Goal: Task Accomplishment & Management: Complete application form

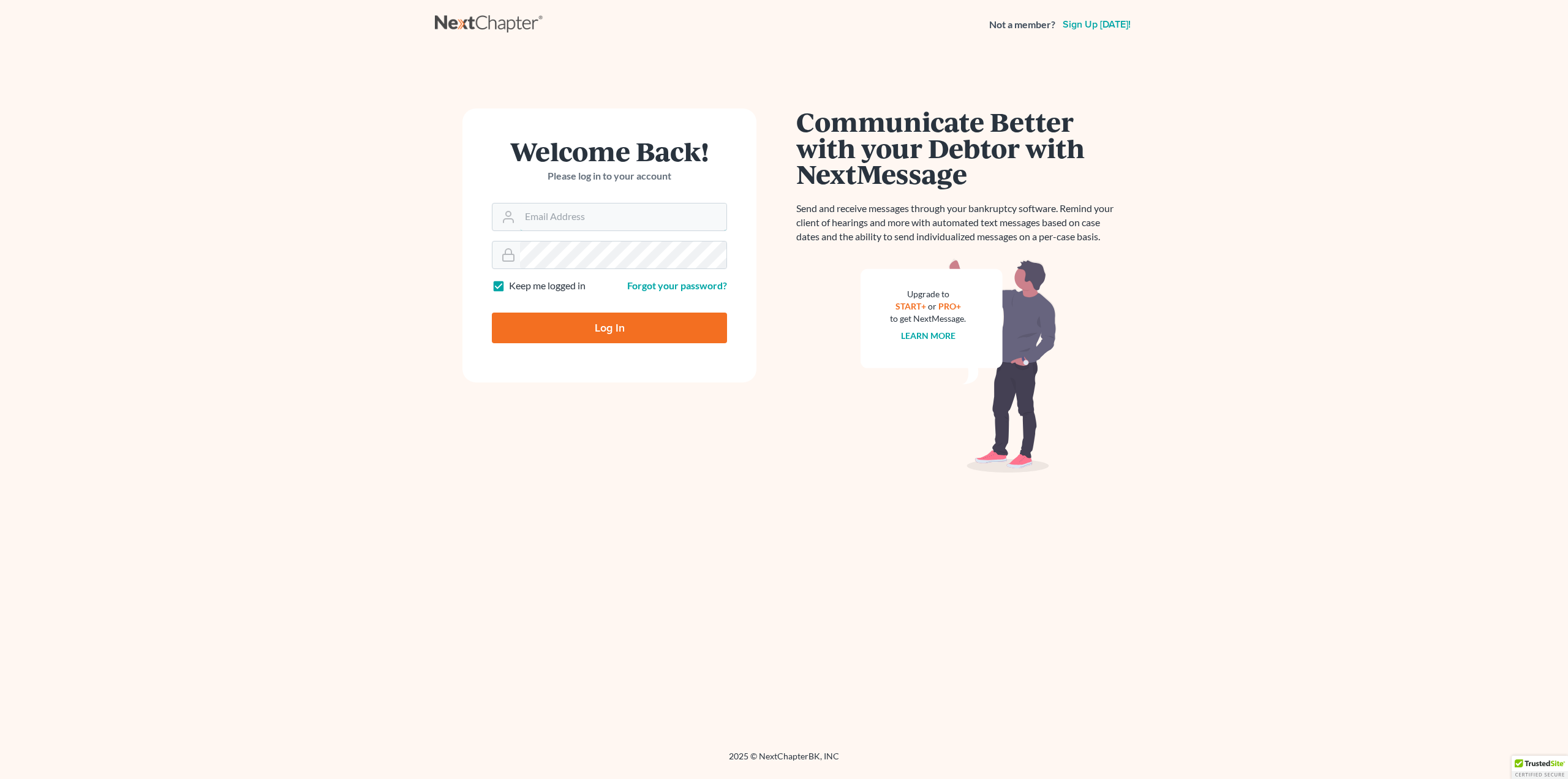
type input "[EMAIL_ADDRESS][DOMAIN_NAME]"
click at [608, 327] on input "Log In" at bounding box center [610, 328] width 235 height 30
type input "Thinking..."
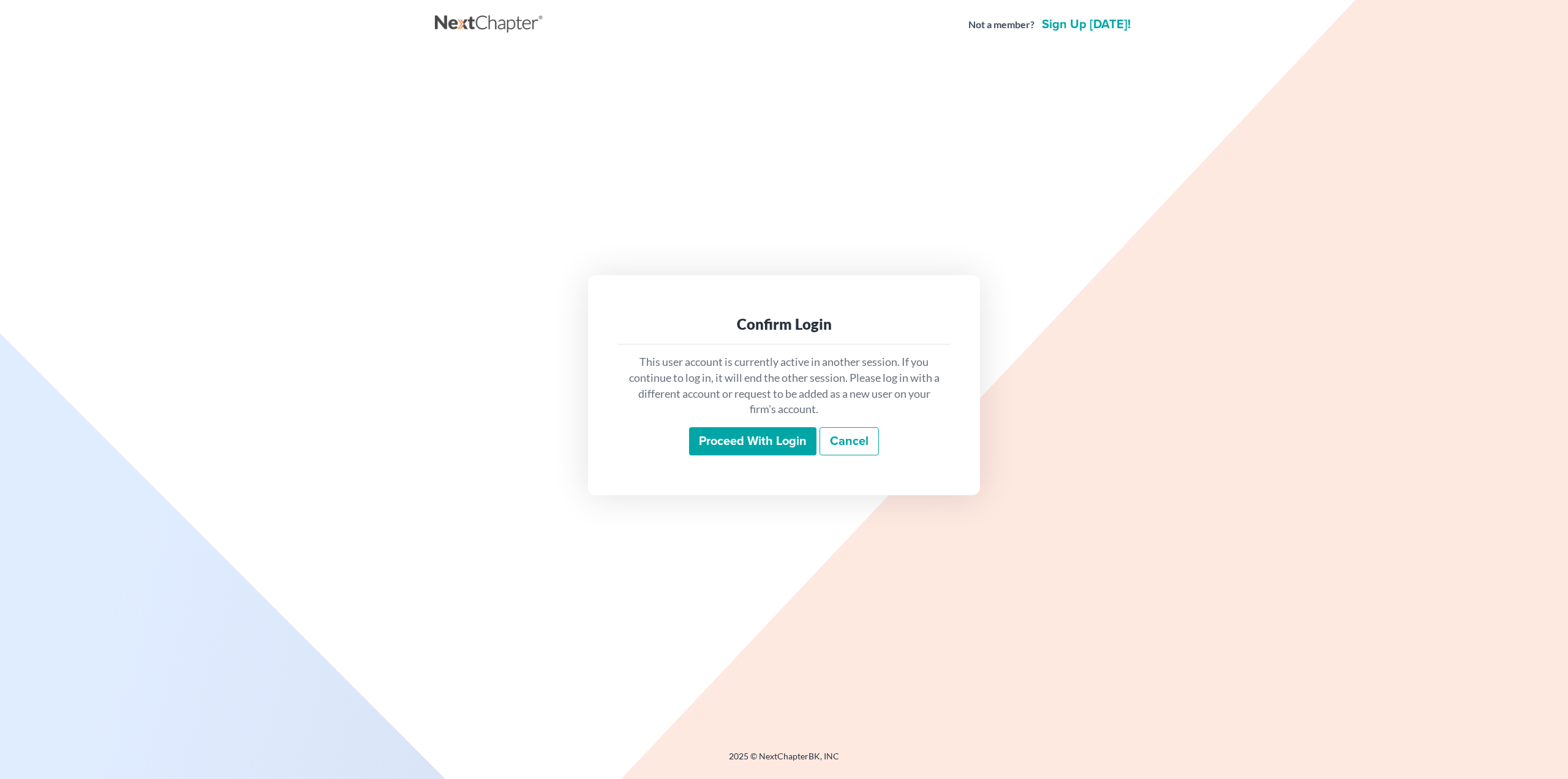
click at [755, 440] on input "Proceed with login" at bounding box center [753, 441] width 128 height 28
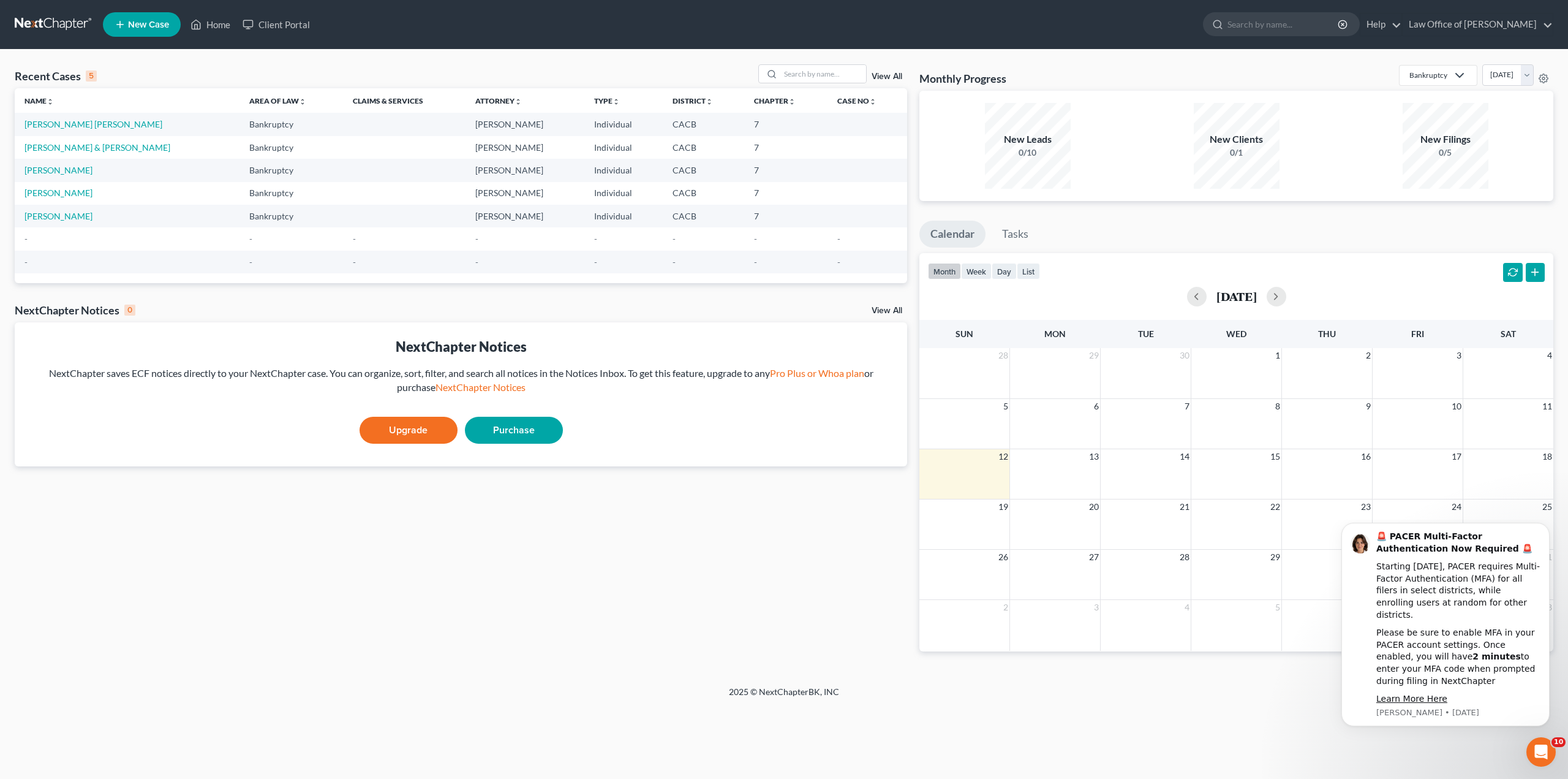
click at [122, 23] on icon at bounding box center [120, 25] width 11 height 14
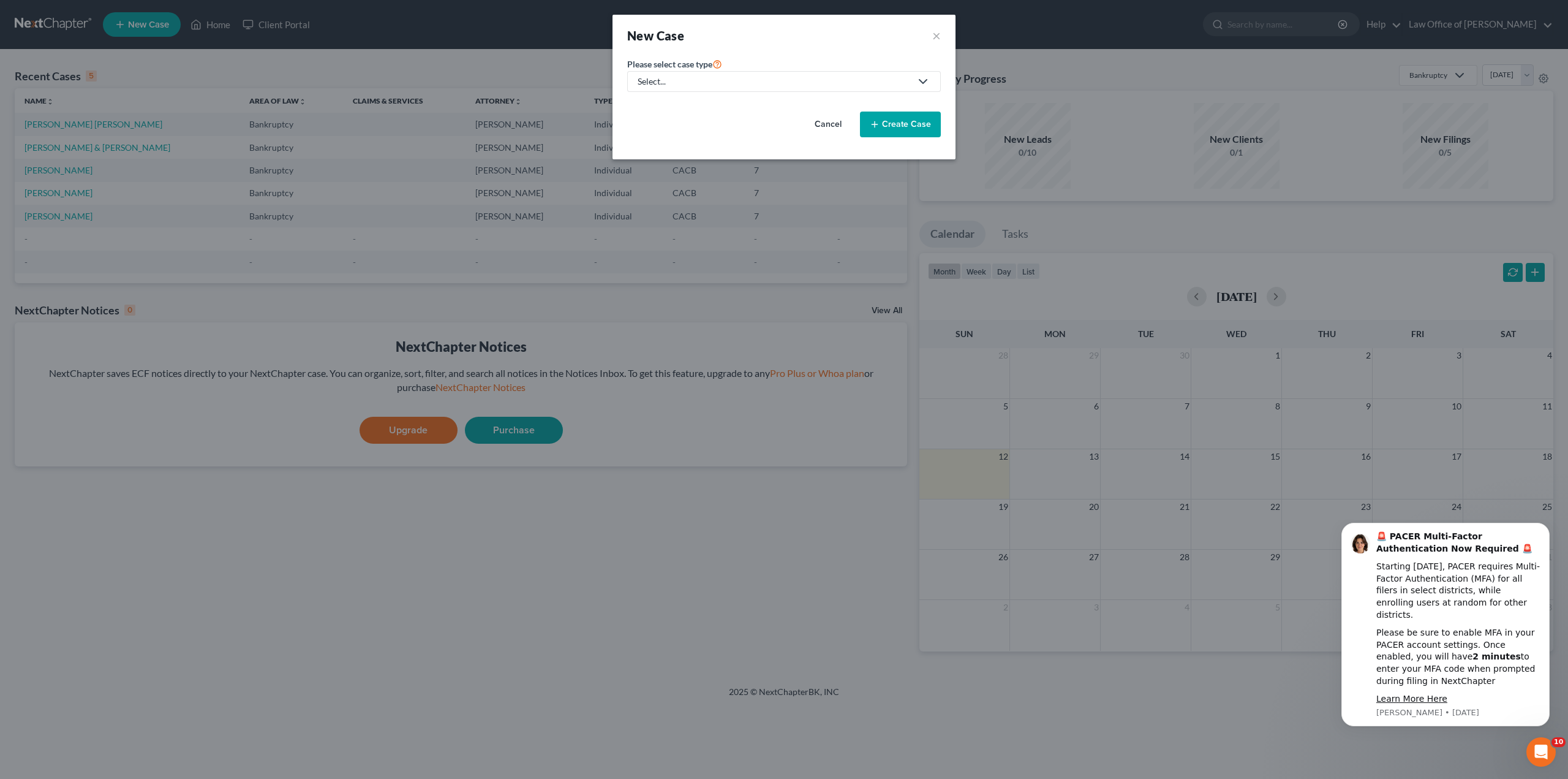
click at [714, 78] on div "Select..." at bounding box center [774, 81] width 273 height 12
click at [674, 103] on div "Bankruptcy" at bounding box center [692, 105] width 108 height 12
select select "7"
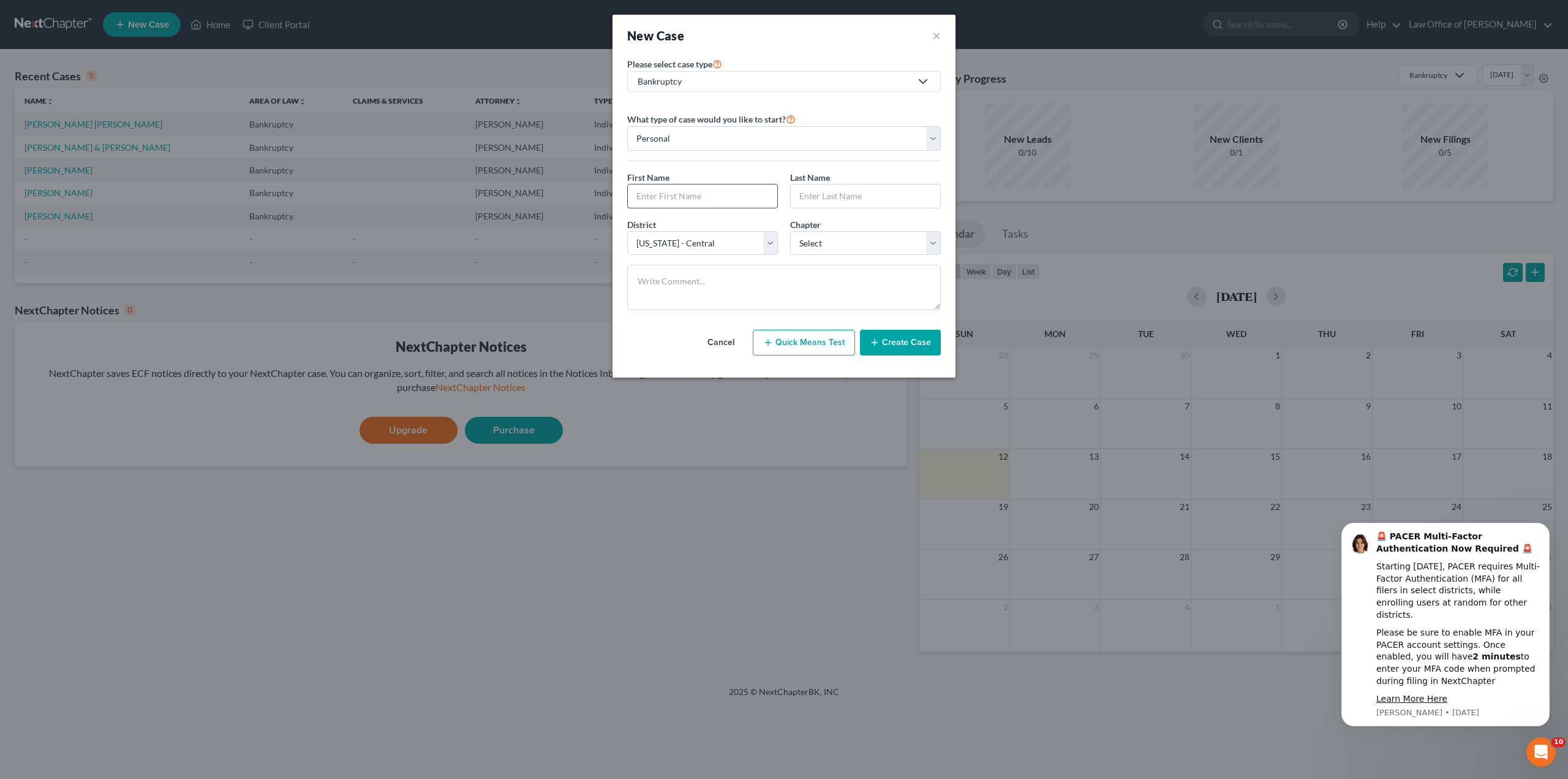
click at [678, 193] on input "text" at bounding box center [702, 196] width 149 height 23
type input "[PERSON_NAME]"
select select "0"
click at [773, 243] on select "Select [US_STATE] - [GEOGRAPHIC_DATA] [US_STATE] - [GEOGRAPHIC_DATA][US_STATE] …" at bounding box center [702, 243] width 151 height 25
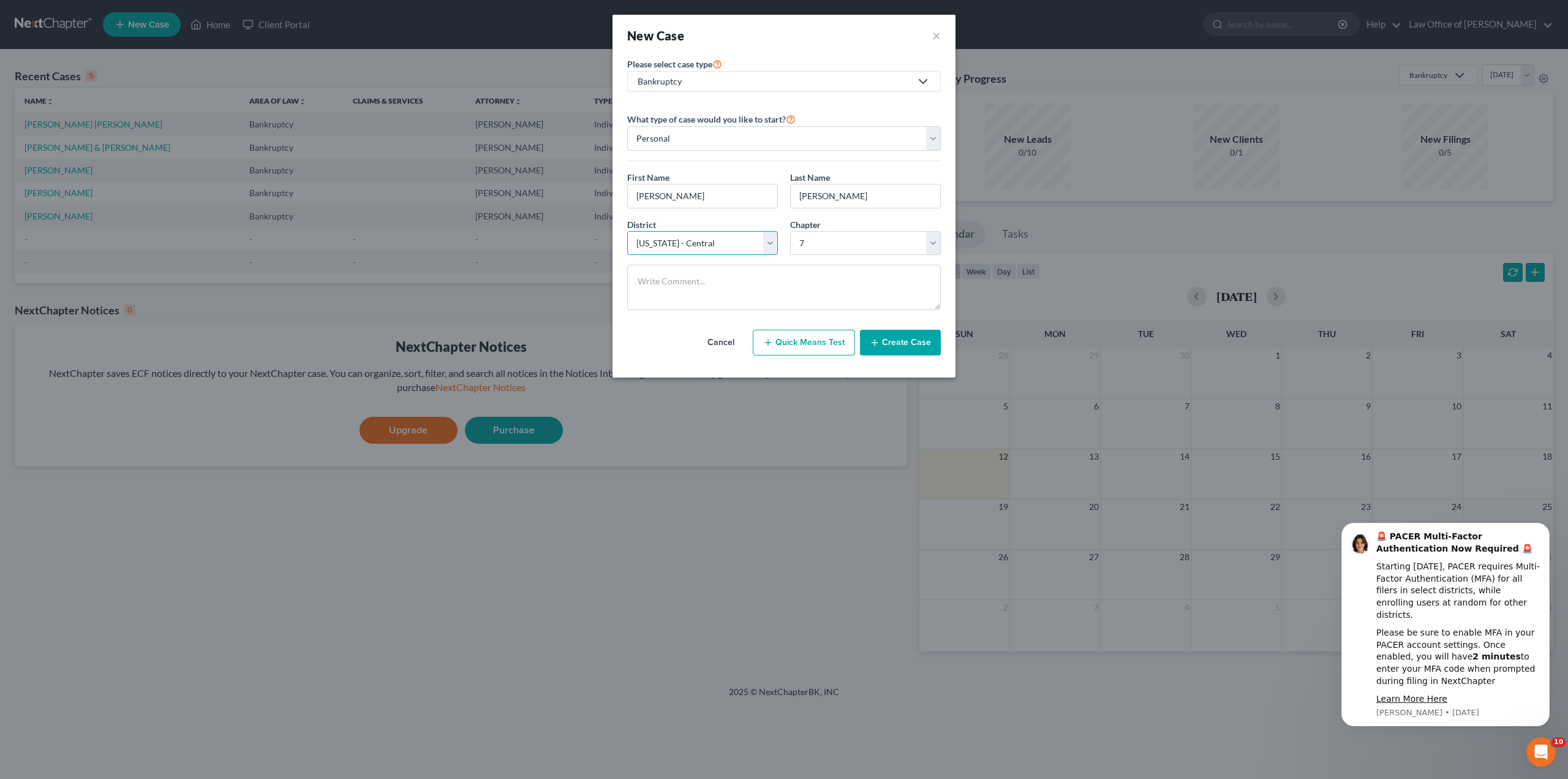
click at [773, 243] on select "Select [US_STATE] - [GEOGRAPHIC_DATA] [US_STATE] - [GEOGRAPHIC_DATA][US_STATE] …" at bounding box center [702, 243] width 151 height 25
click at [897, 343] on button "Create Case" at bounding box center [901, 343] width 81 height 26
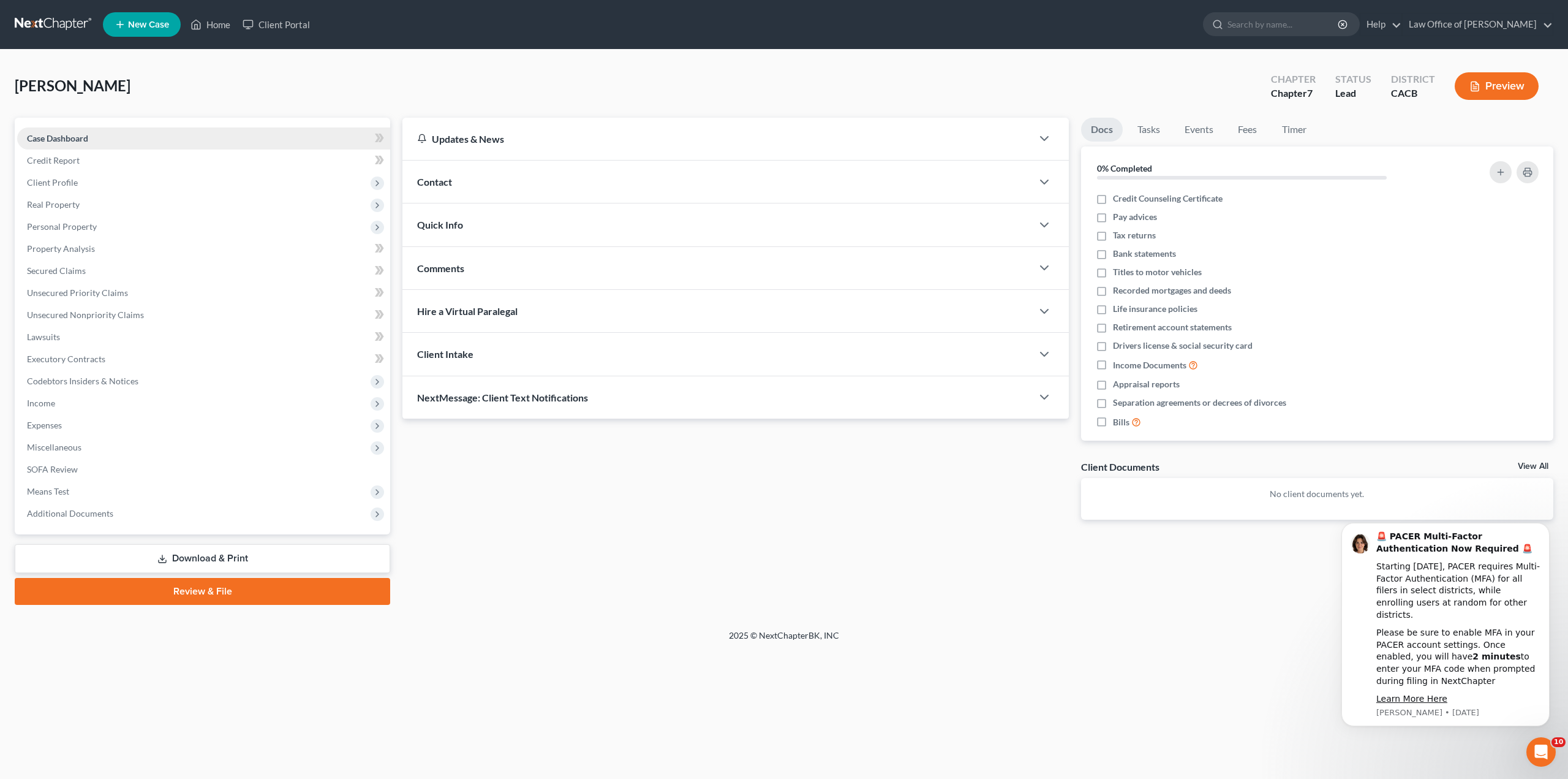
click at [117, 138] on link "Case Dashboard" at bounding box center [203, 139] width 373 height 22
click at [97, 182] on span "Client Profile" at bounding box center [203, 183] width 373 height 22
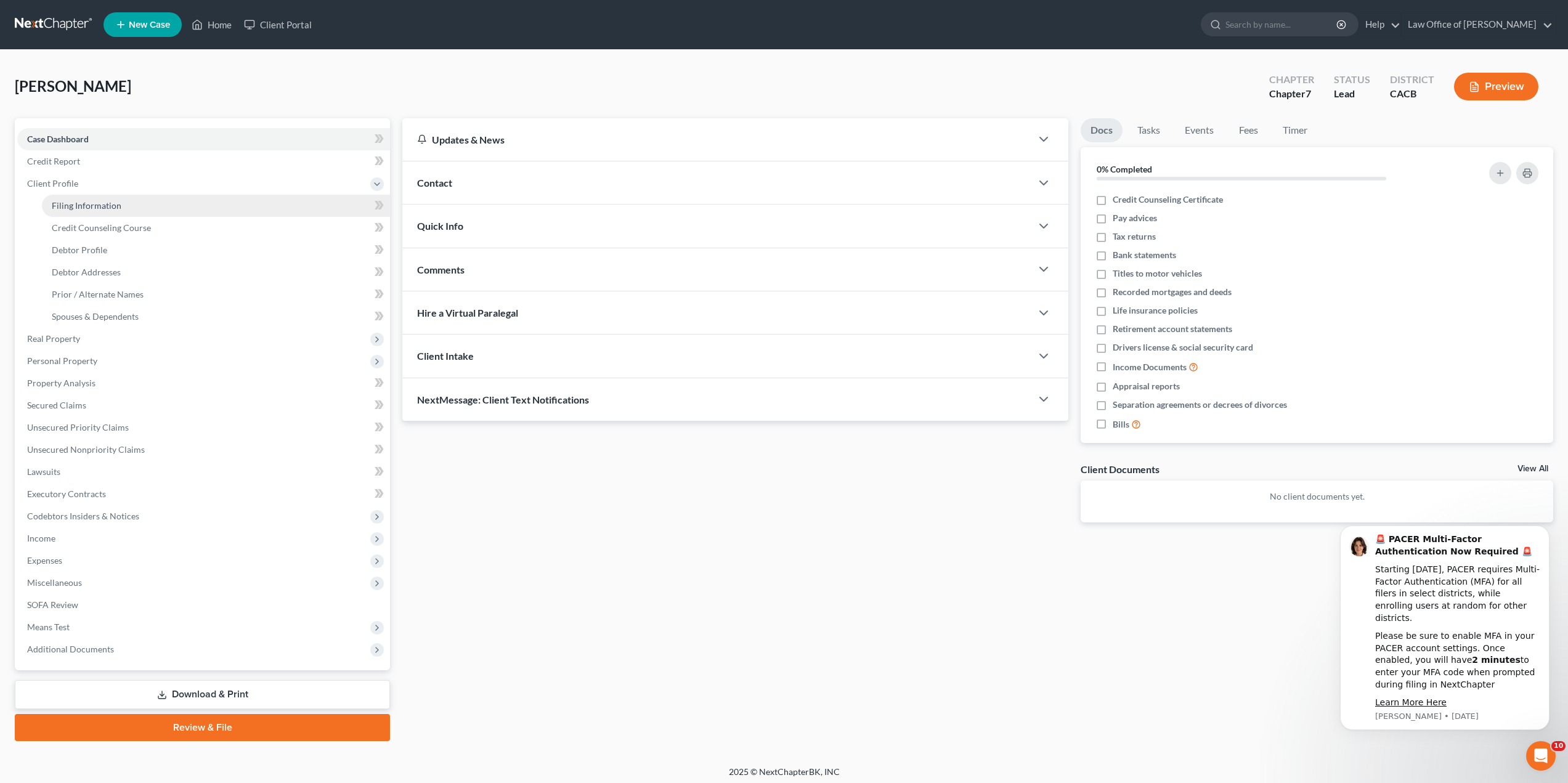
click at [110, 207] on span "Filing Information" at bounding box center [86, 205] width 70 height 10
select select "1"
select select "0"
select select "7"
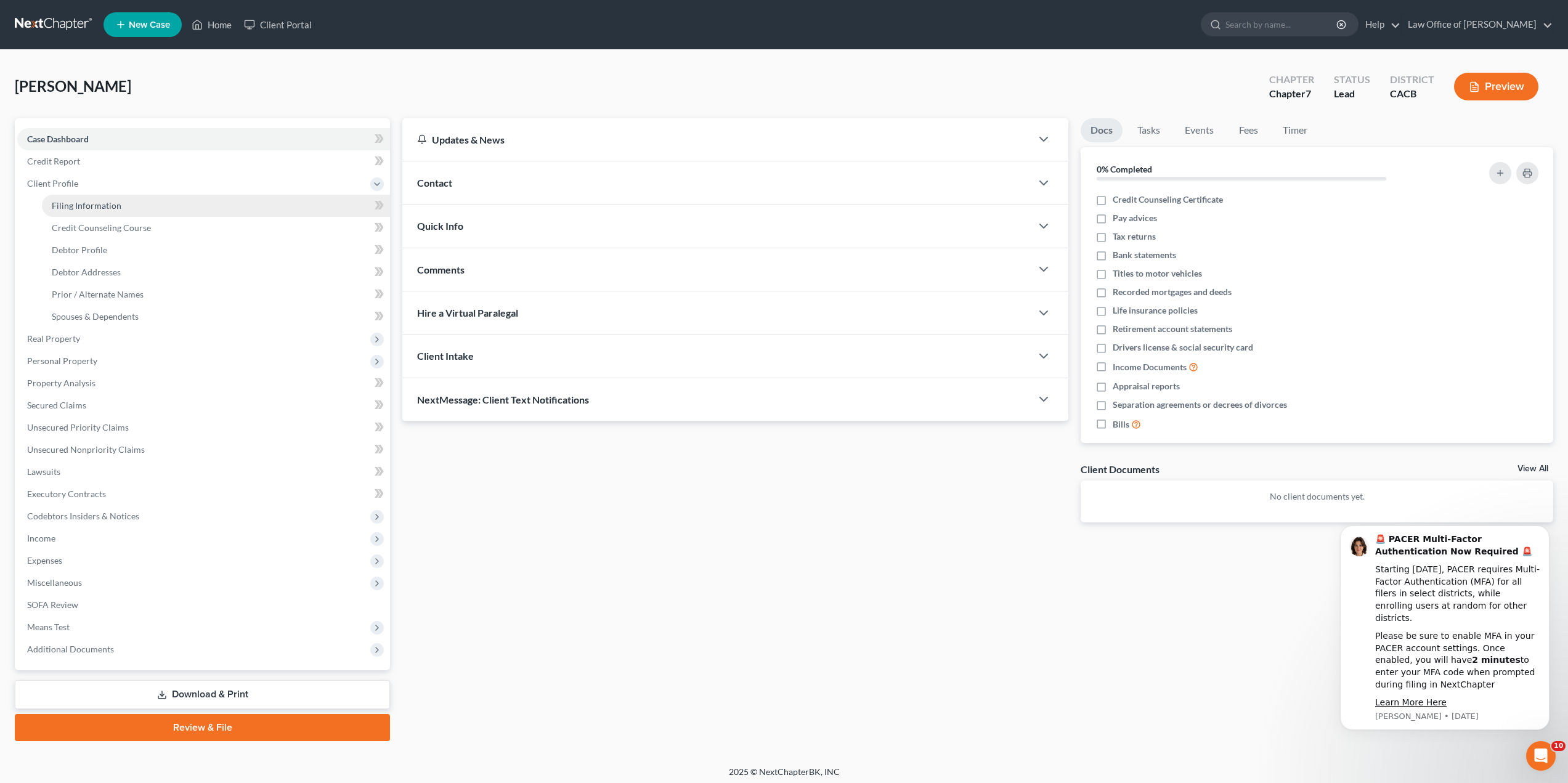
select select "4"
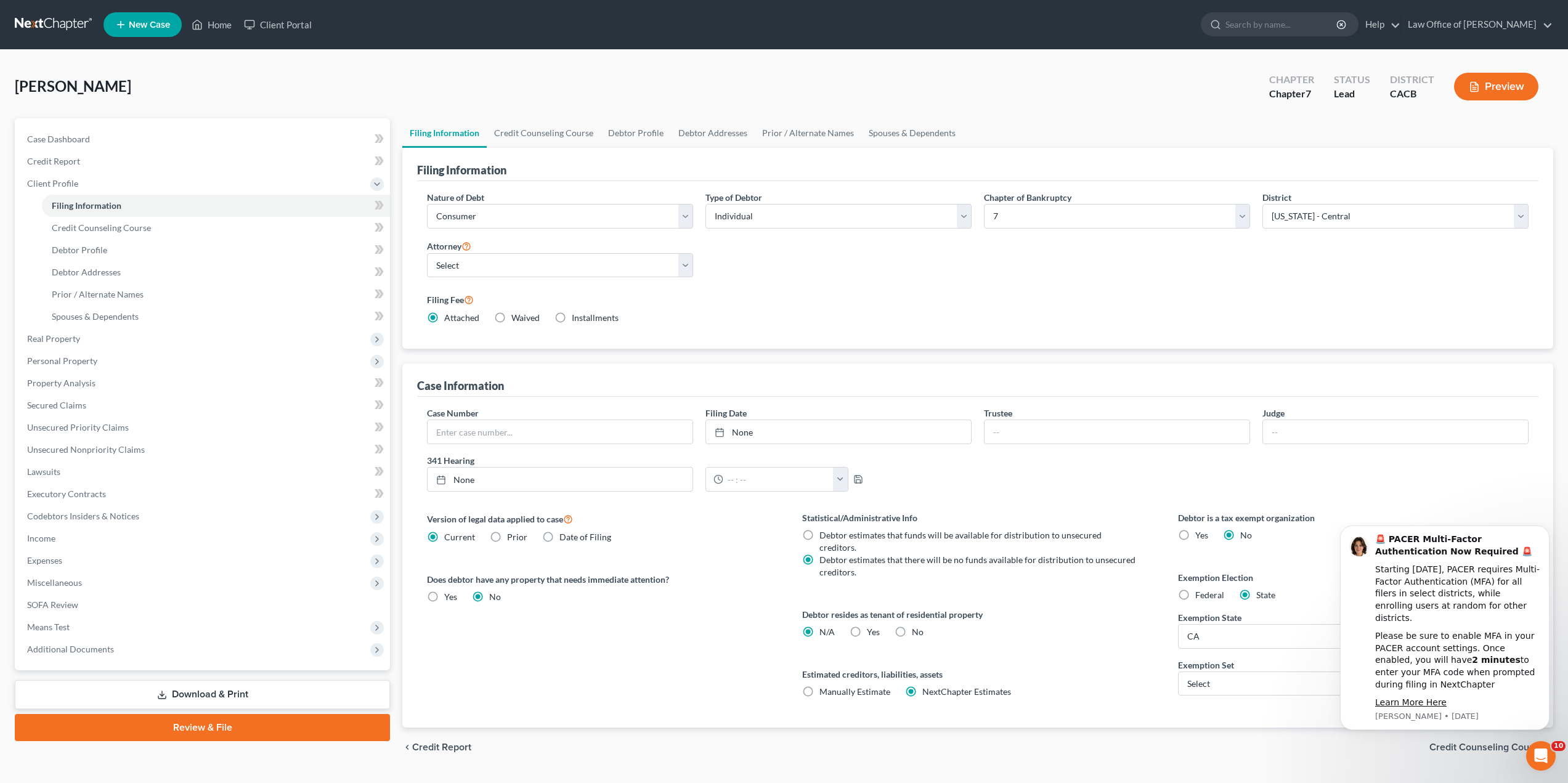
click at [1413, 488] on div "Case Number Filing Date None close Date Time chevron_left [DATE] chevron_right …" at bounding box center [978, 454] width 1114 height 95
click at [1547, 531] on icon "Dismiss notification" at bounding box center [1546, 529] width 4 height 4
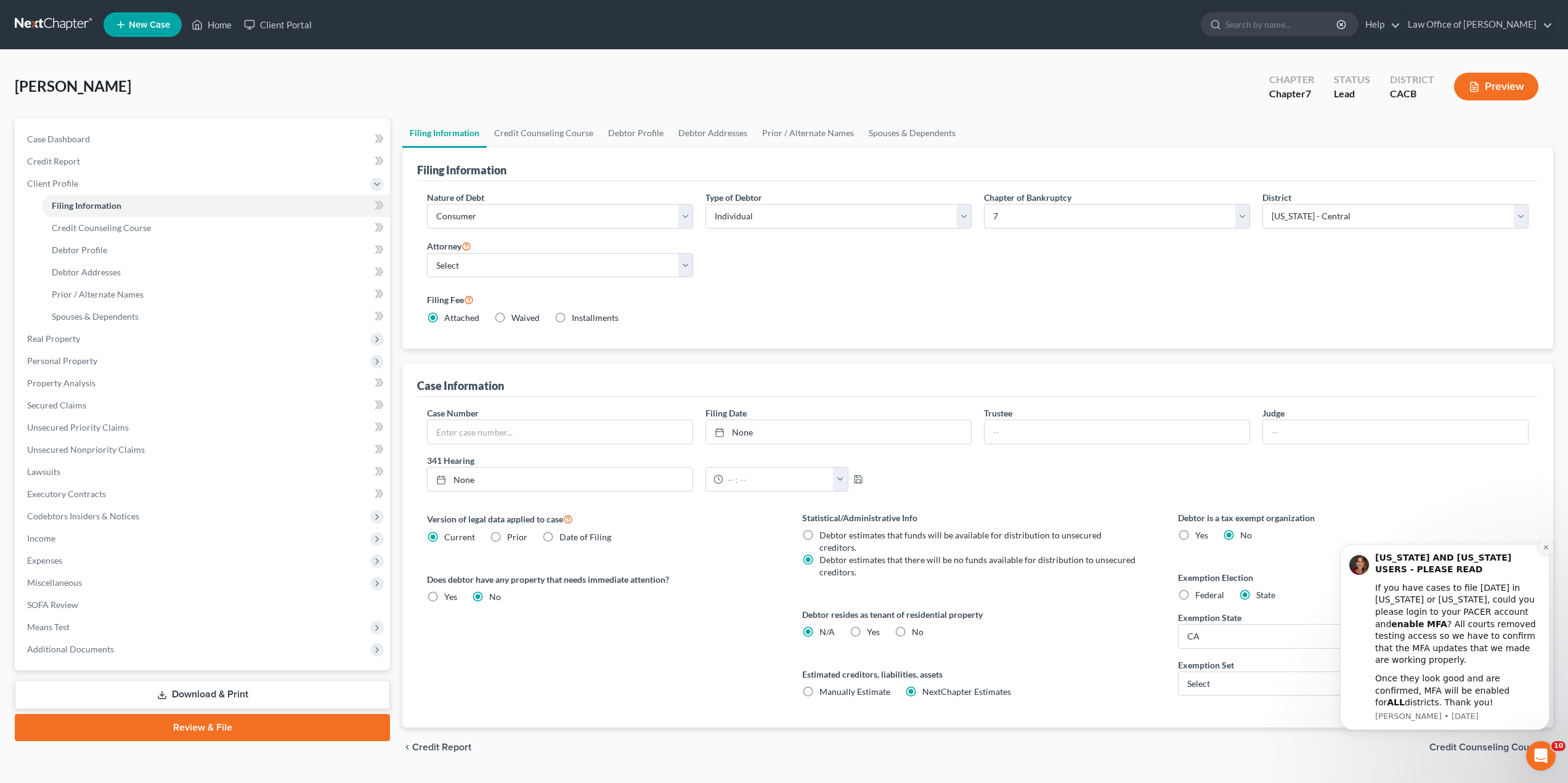
click at [1544, 549] on icon "Dismiss notification" at bounding box center [1546, 547] width 4 height 4
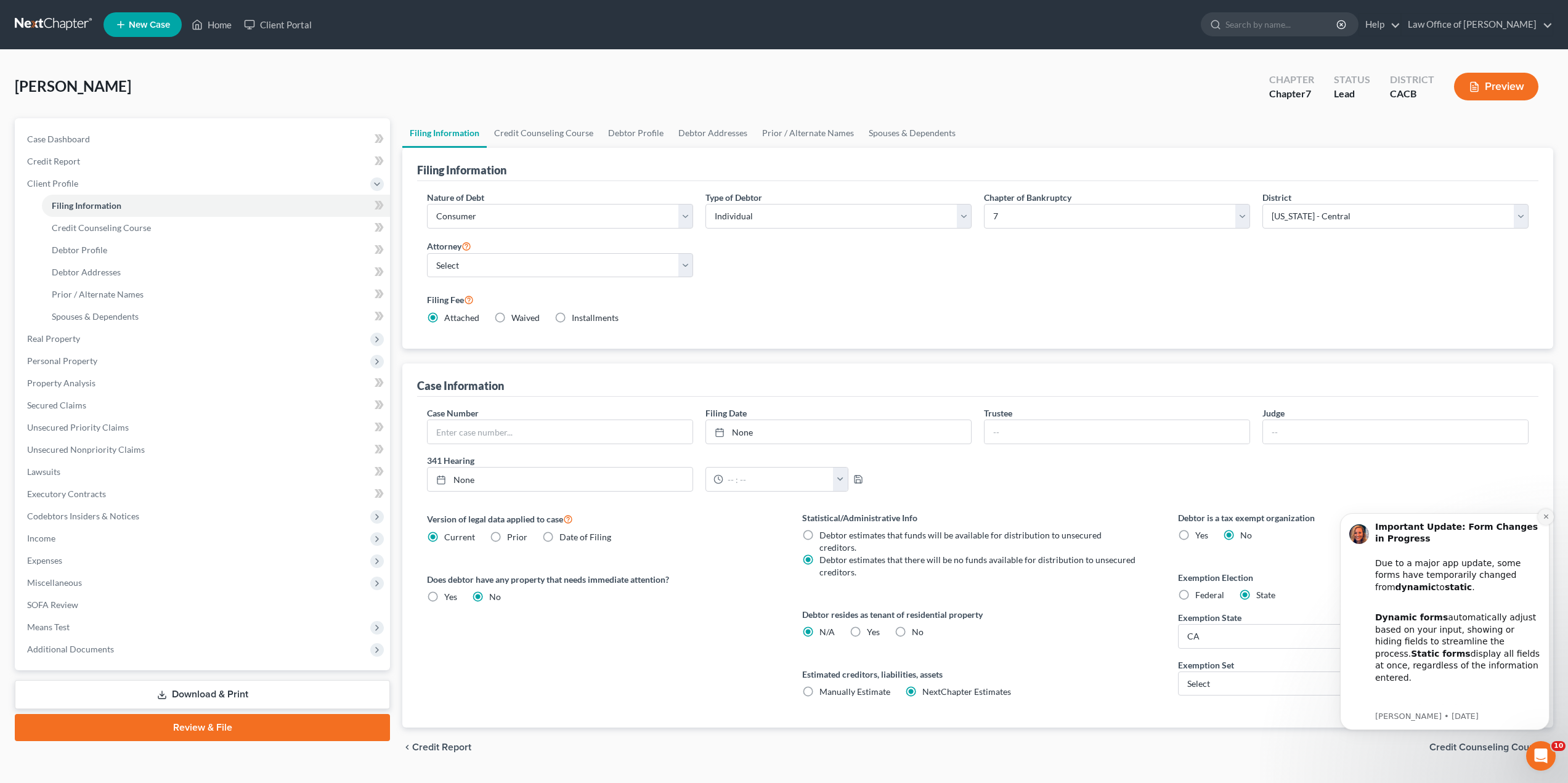
click at [1548, 516] on icon "Dismiss notification" at bounding box center [1546, 516] width 7 height 7
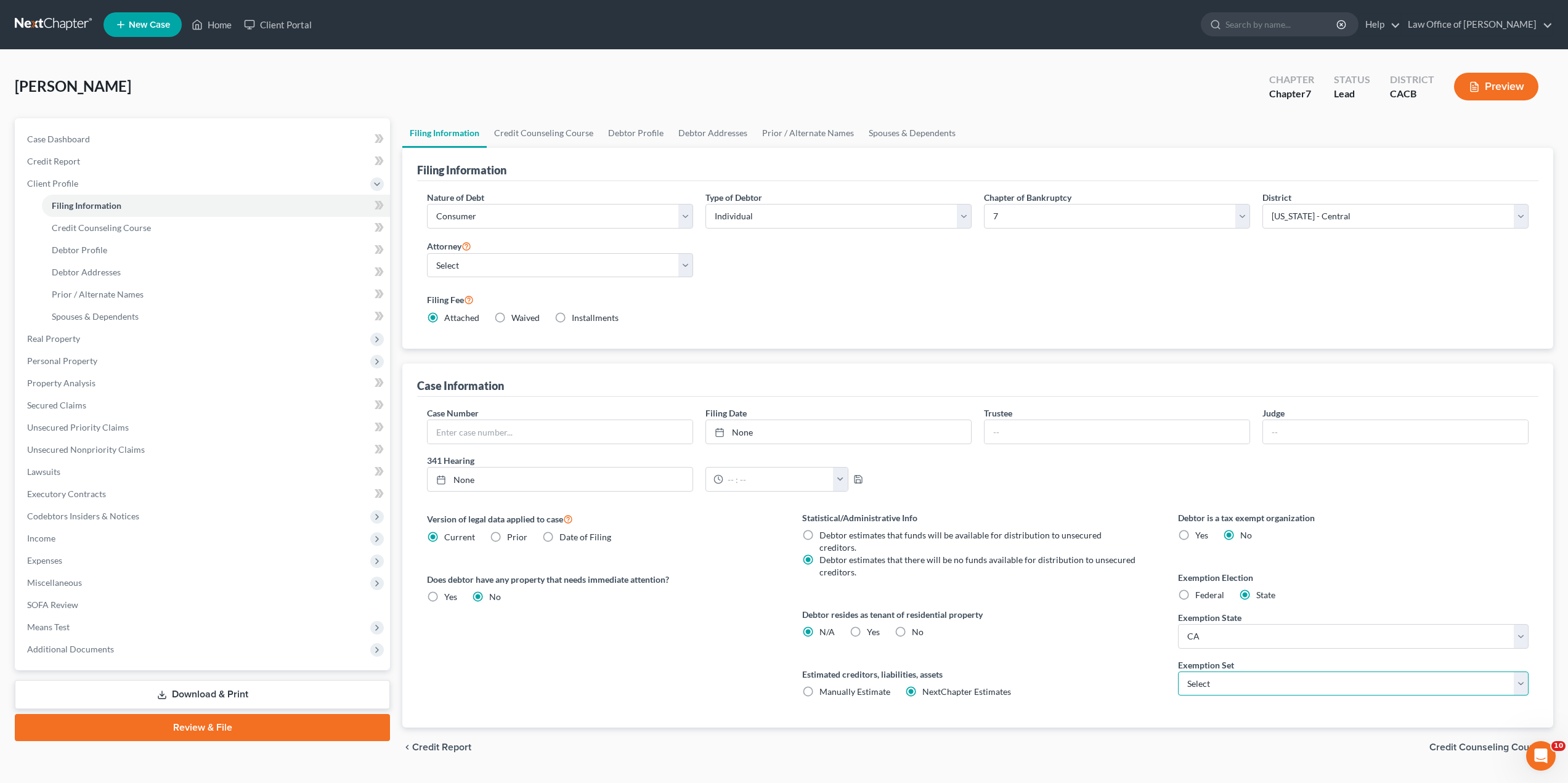
click at [1206, 683] on select "Select 703 704" at bounding box center [1353, 684] width 351 height 25
select select "0"
click at [1178, 671] on select "Select 703 704" at bounding box center [1353, 684] width 351 height 25
click at [912, 705] on div "Statistical/Administrative Info Debtor estimates that funds will be available f…" at bounding box center [977, 620] width 375 height 216
click at [1454, 742] on span "Credit Counseling Course" at bounding box center [1486, 747] width 114 height 10
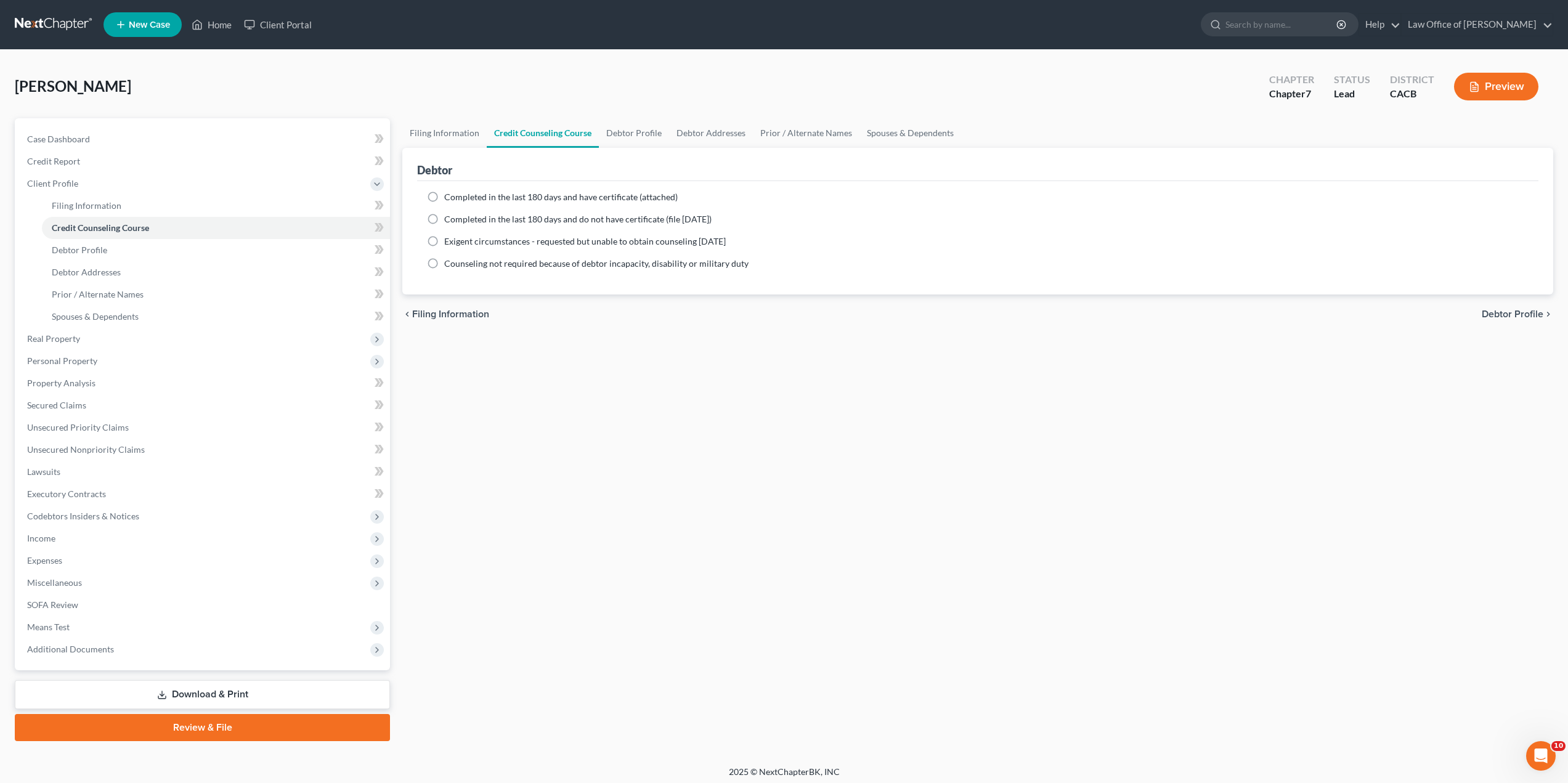
click at [444, 197] on label "Completed in the last 180 days and have certificate (attached)" at bounding box center [561, 197] width 234 height 12
click at [449, 197] on input "Completed in the last 180 days and have certificate (attached)" at bounding box center [453, 194] width 8 height 8
radio input "true"
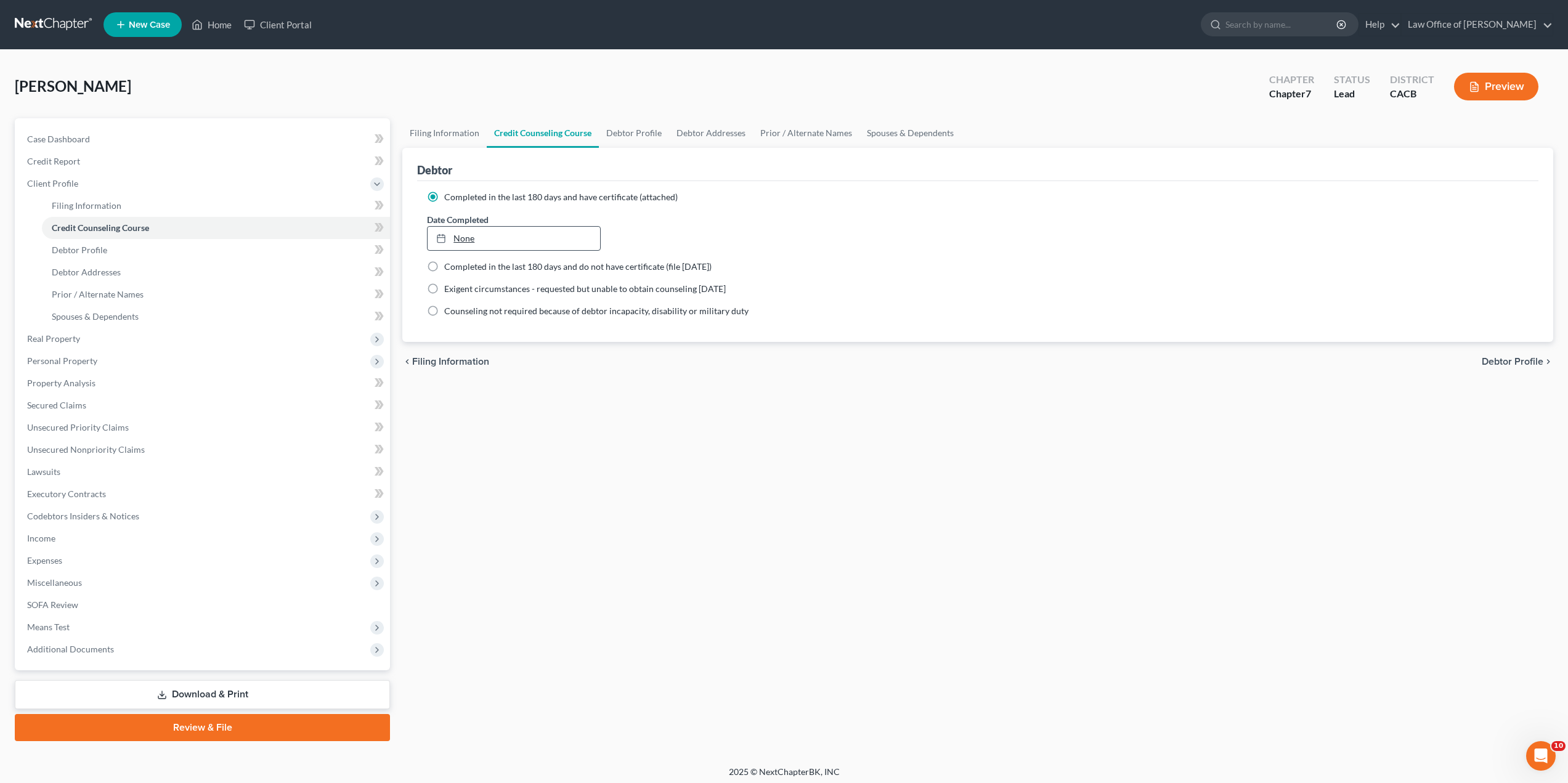
type input "[DATE]"
click at [502, 234] on link "None" at bounding box center [513, 238] width 172 height 23
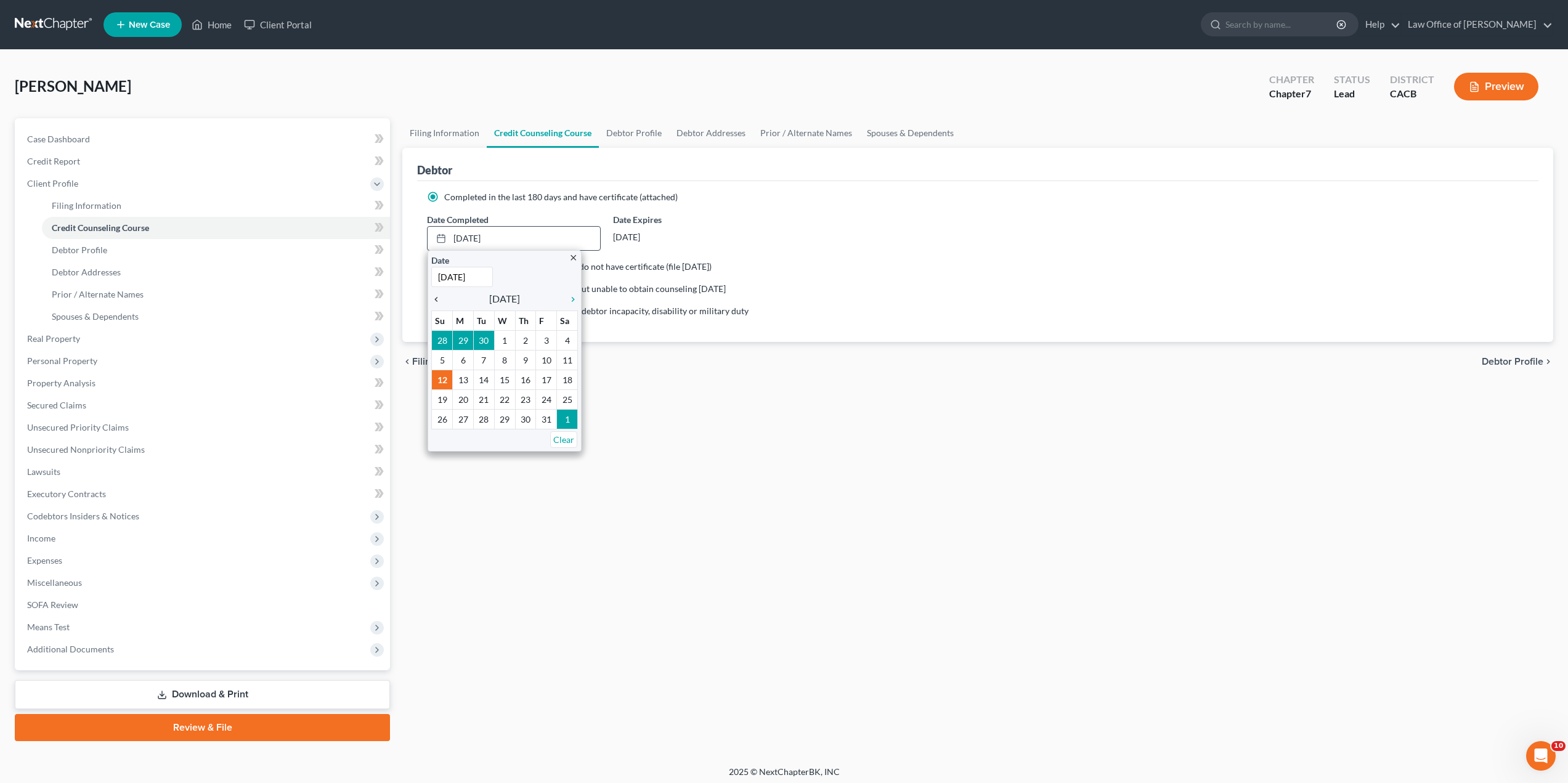
click at [436, 299] on icon "chevron_left" at bounding box center [439, 300] width 16 height 10
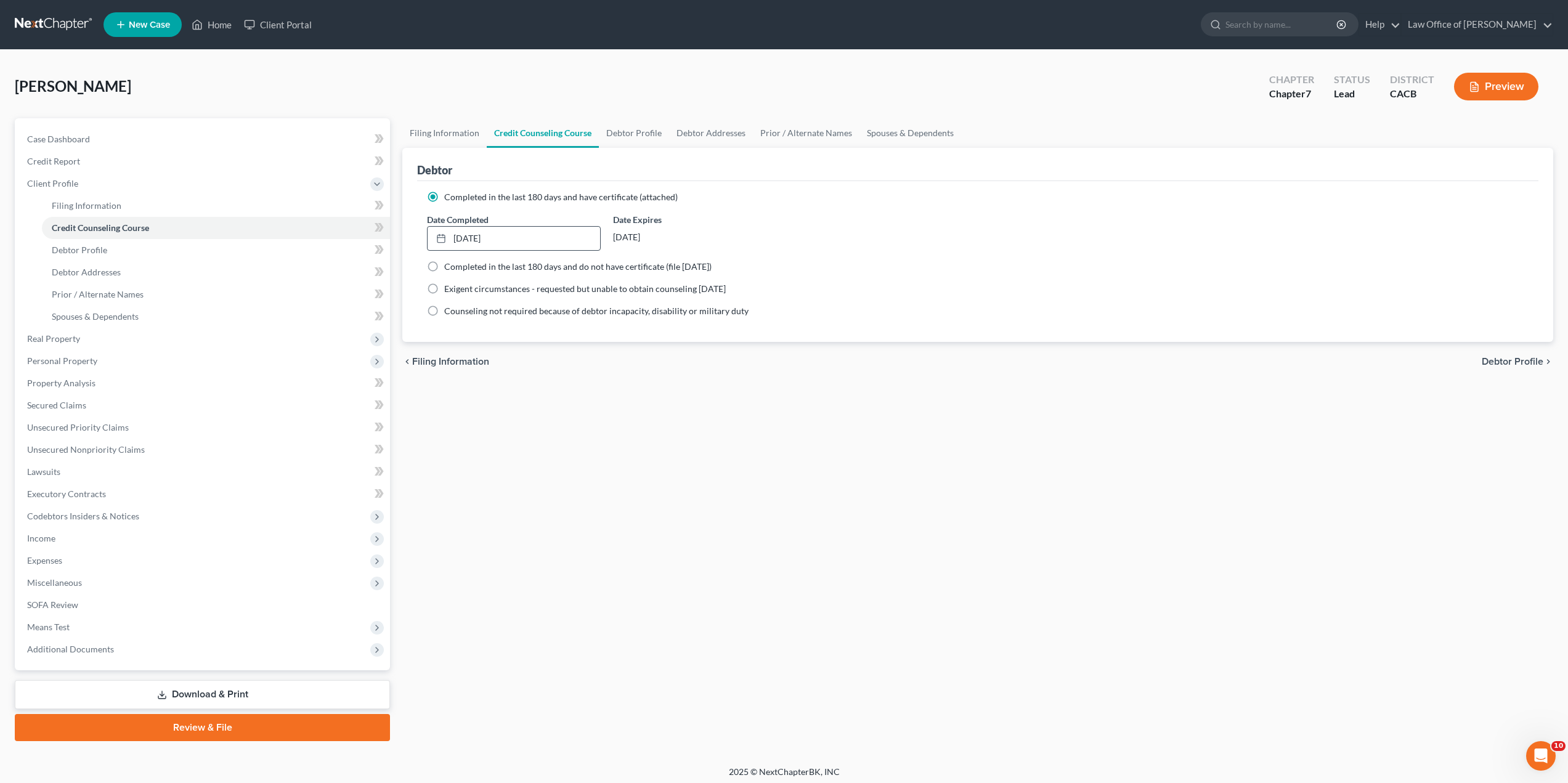
click at [1518, 364] on span "Debtor Profile" at bounding box center [1513, 362] width 62 height 10
select select "0"
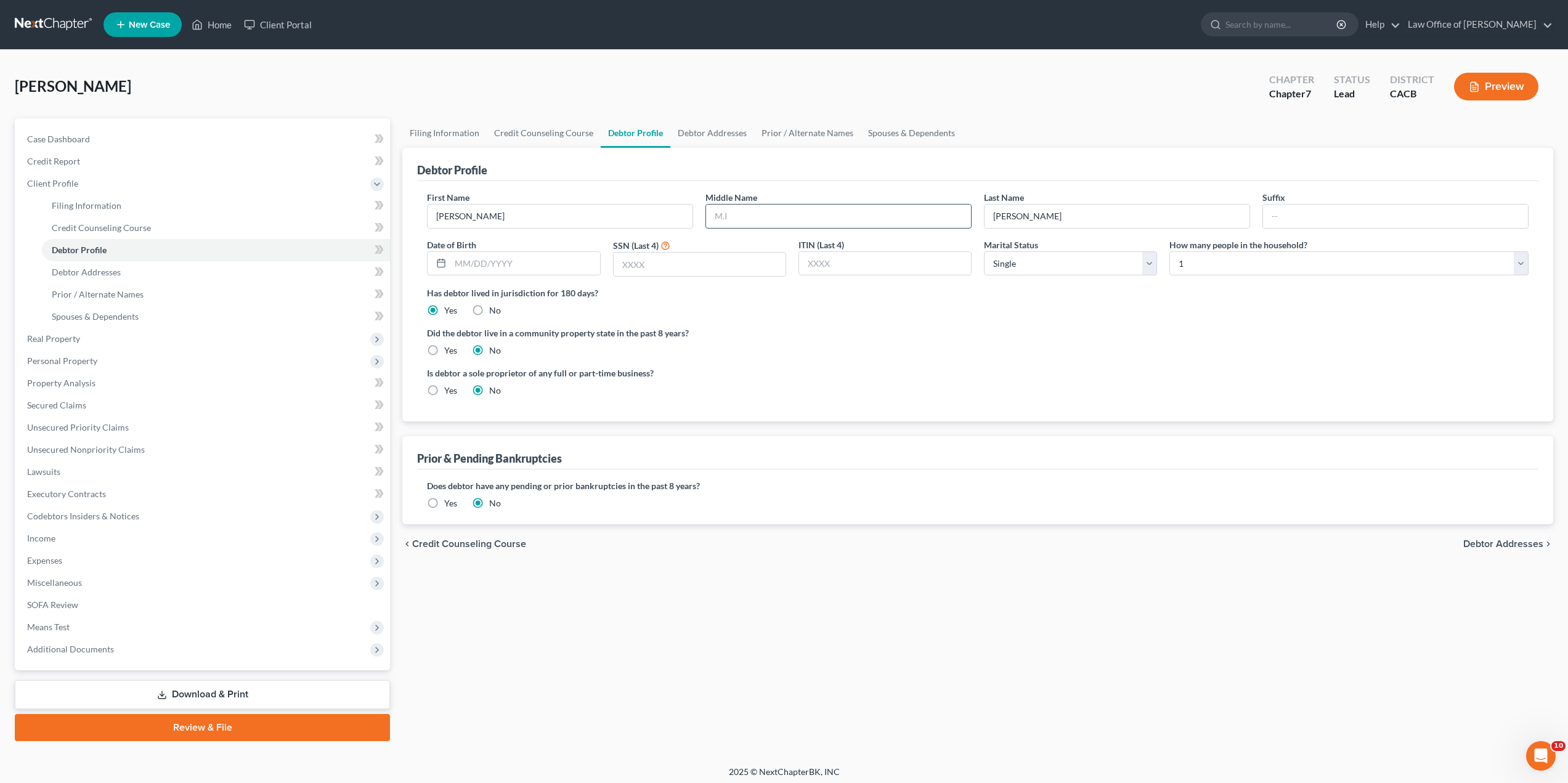
click at [734, 215] on input "text" at bounding box center [838, 216] width 265 height 23
type input "[PERSON_NAME]"
click at [543, 268] on input "text" at bounding box center [525, 263] width 149 height 23
type input "[DATE]"
type input "5758"
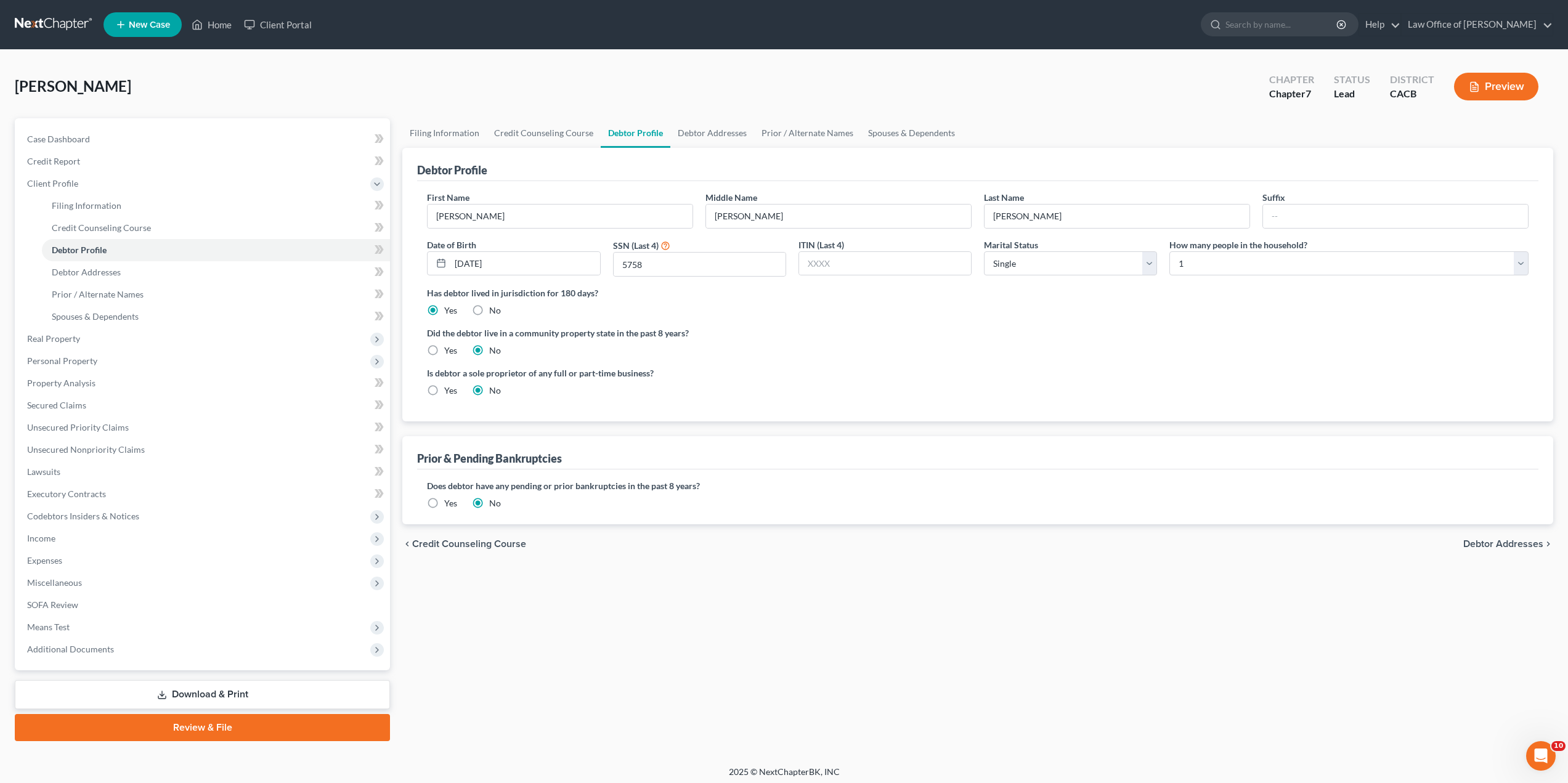
click at [1503, 541] on span "Debtor Addresses" at bounding box center [1503, 544] width 80 height 10
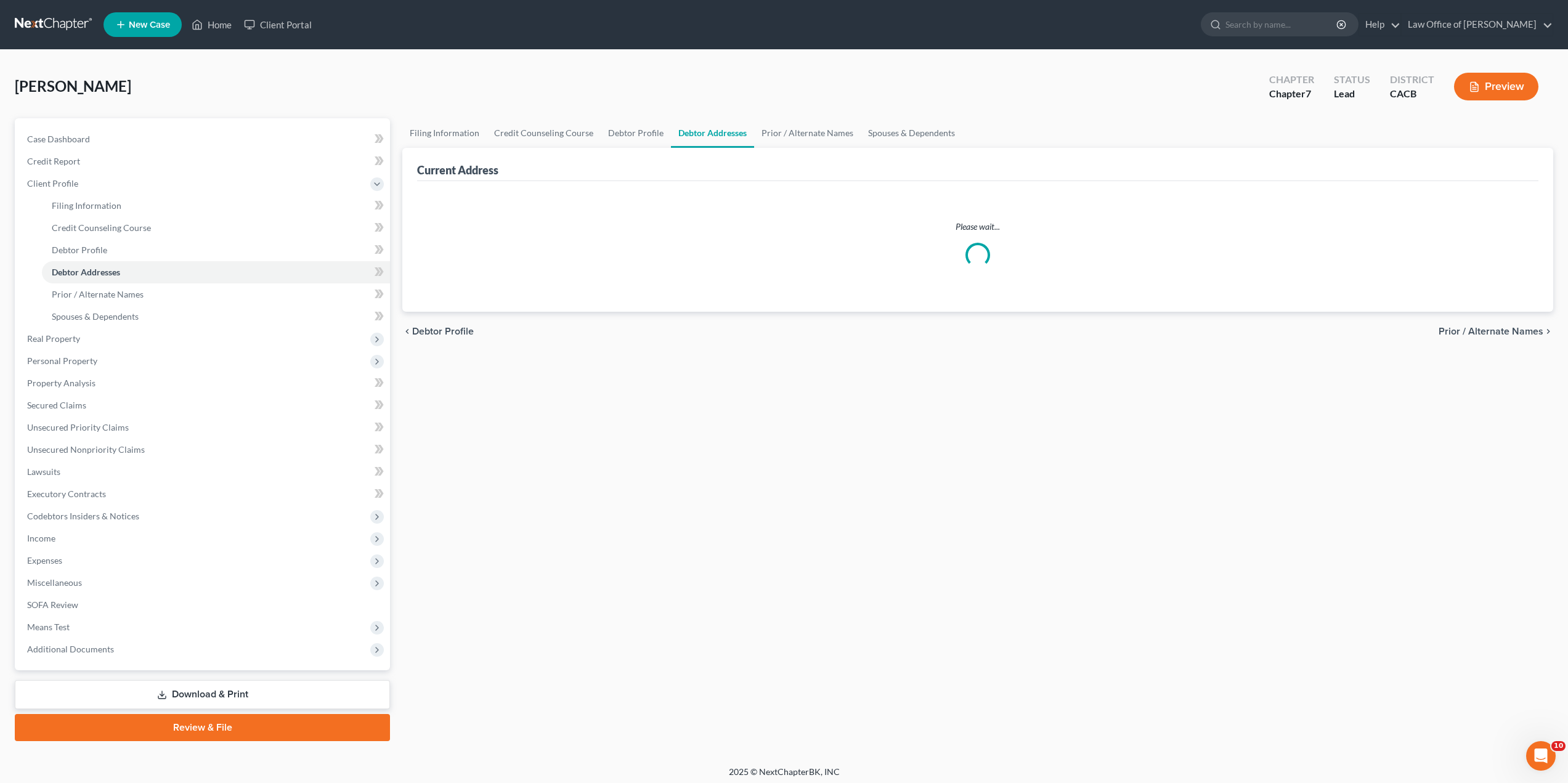
select select "0"
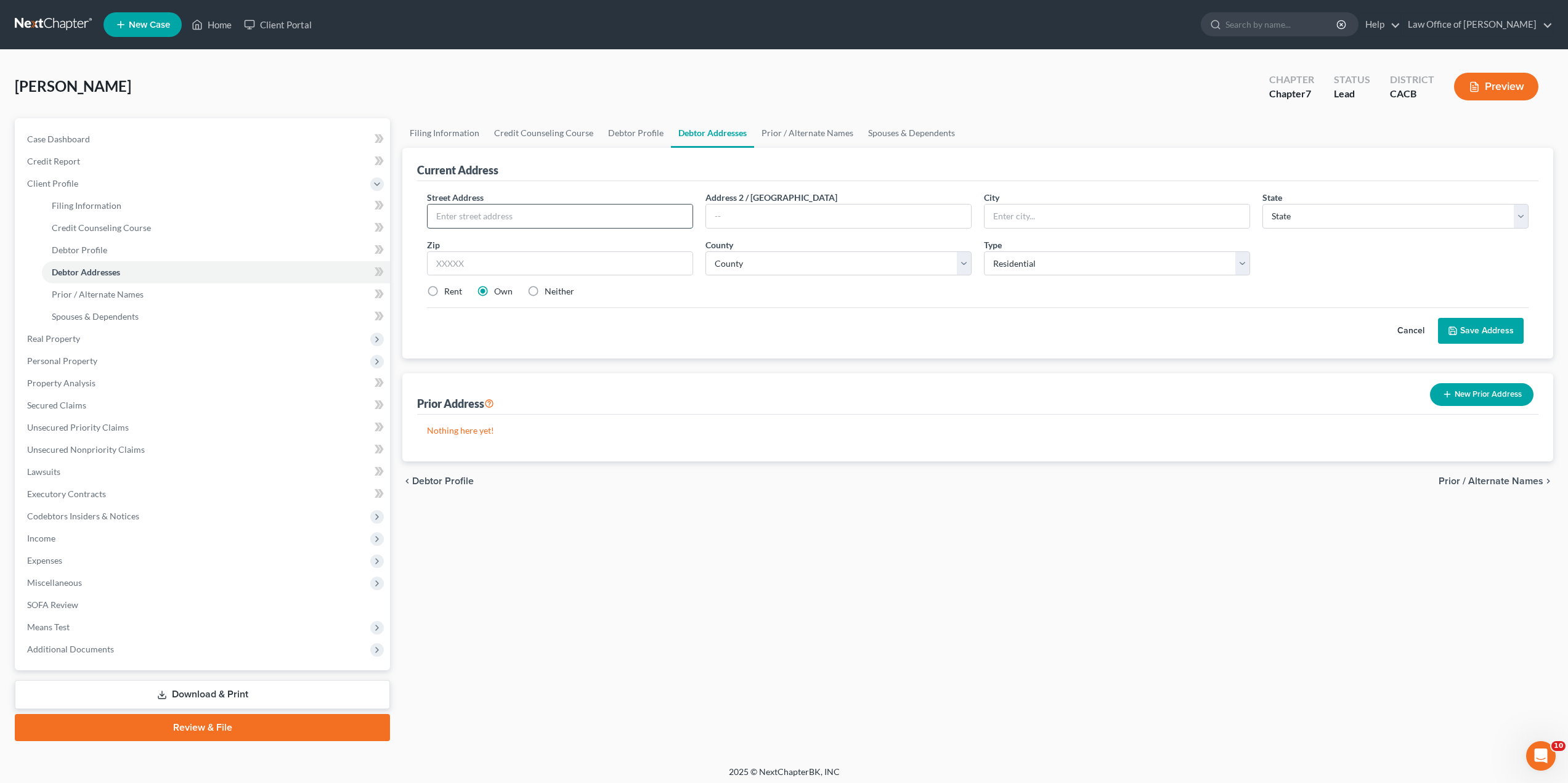
click at [552, 211] on input "text" at bounding box center [560, 216] width 265 height 23
type input "[STREET_ADDRESS]"
type input "Apt 5"
type input "Montclair"
select select "4"
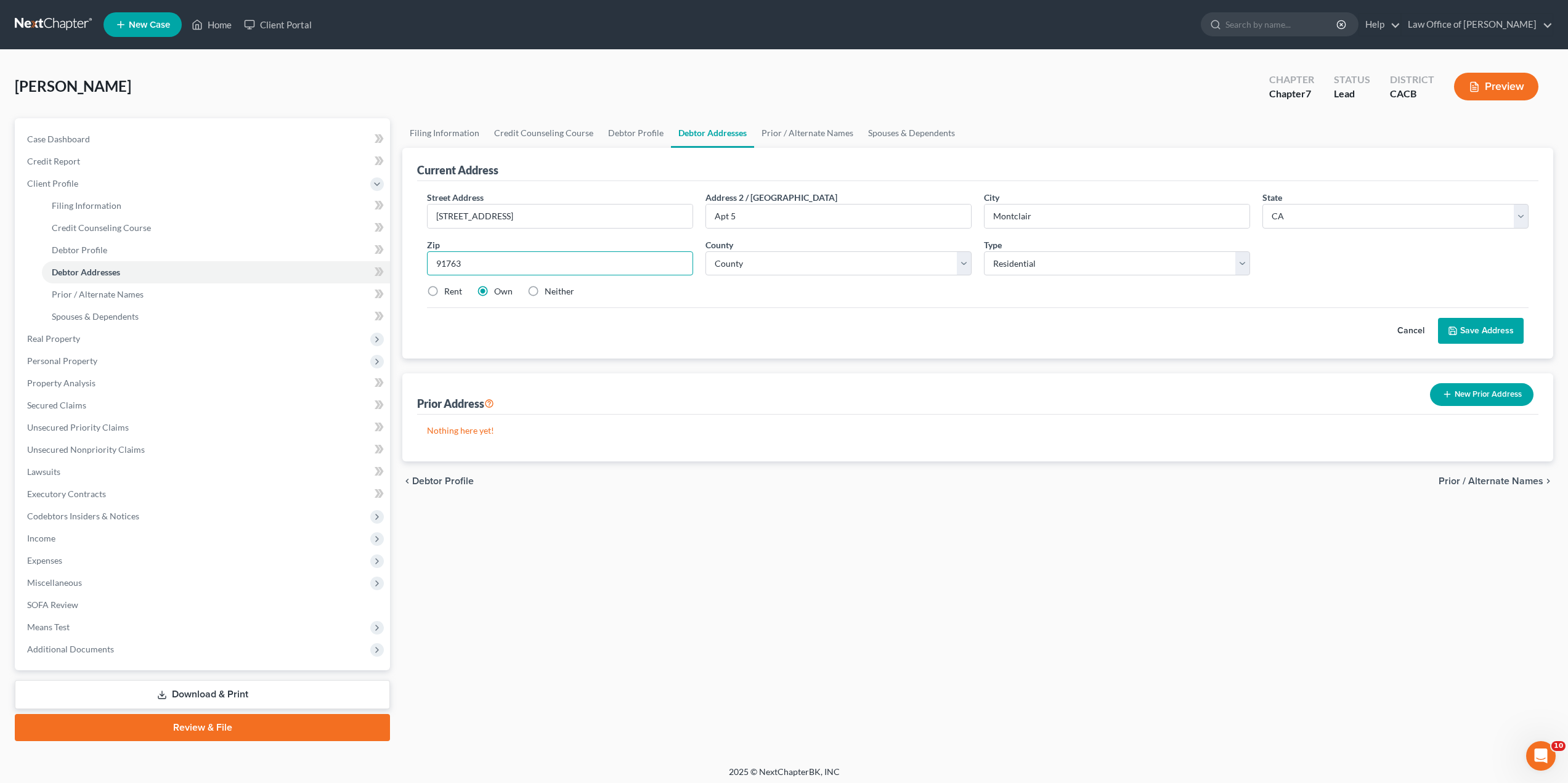
type input "91763"
click at [869, 254] on select "County [GEOGRAPHIC_DATA] [GEOGRAPHIC_DATA] [GEOGRAPHIC_DATA] [GEOGRAPHIC_DATA] …" at bounding box center [838, 263] width 266 height 25
select select "35"
click at [706, 251] on select "County [GEOGRAPHIC_DATA] [GEOGRAPHIC_DATA] [GEOGRAPHIC_DATA] [GEOGRAPHIC_DATA] …" at bounding box center [838, 263] width 266 height 25
click at [1011, 267] on select "Select Residential Mailing Rental Business" at bounding box center [1117, 263] width 266 height 25
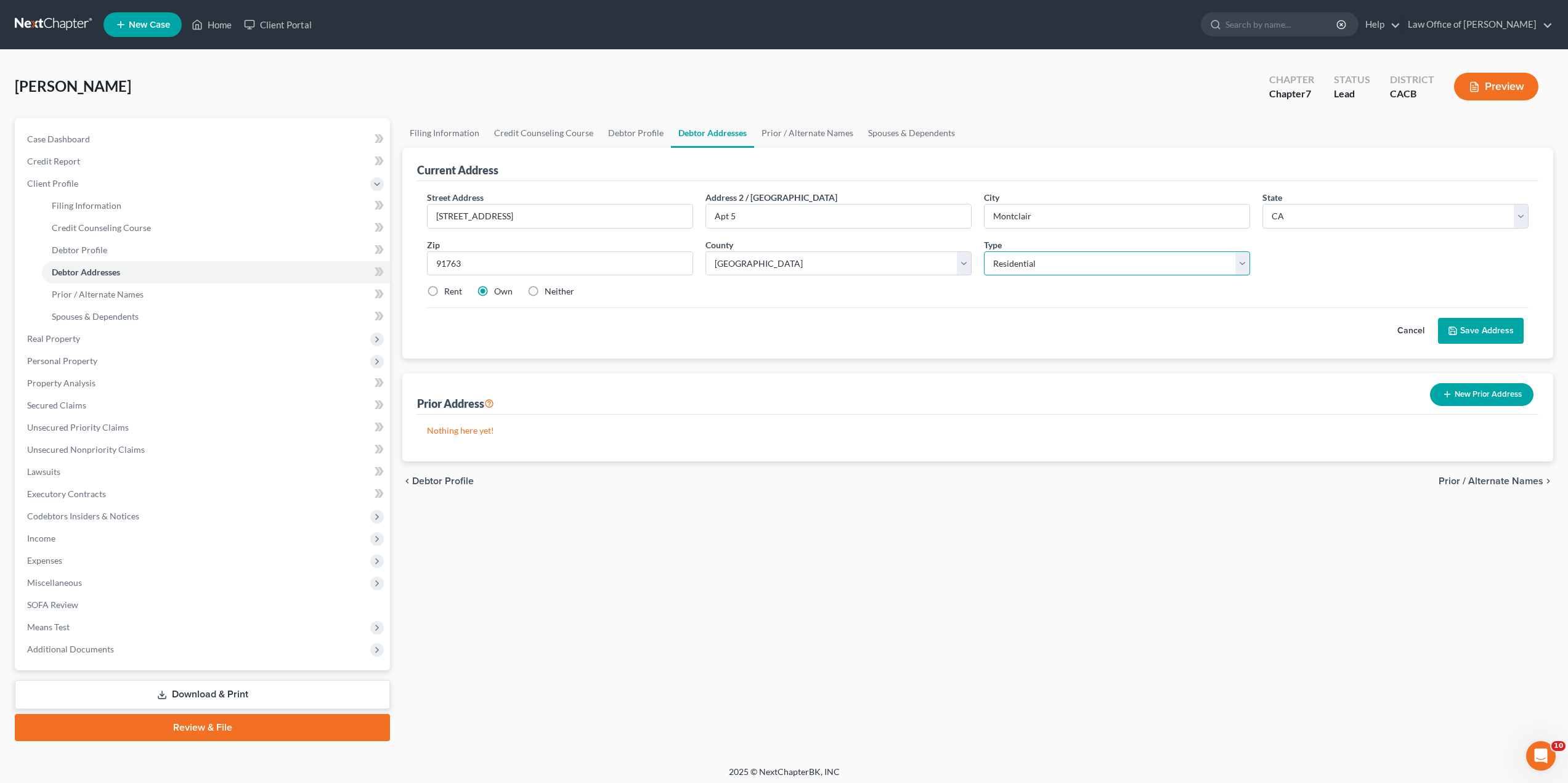
click at [1011, 267] on select "Select Residential Mailing Rental Business" at bounding box center [1117, 263] width 266 height 25
drag, startPoint x: 430, startPoint y: 292, endPoint x: 491, endPoint y: 359, distance: 90.6
click at [444, 292] on label "Rent" at bounding box center [453, 291] width 18 height 12
click at [449, 292] on input "Rent" at bounding box center [453, 289] width 8 height 8
radio input "true"
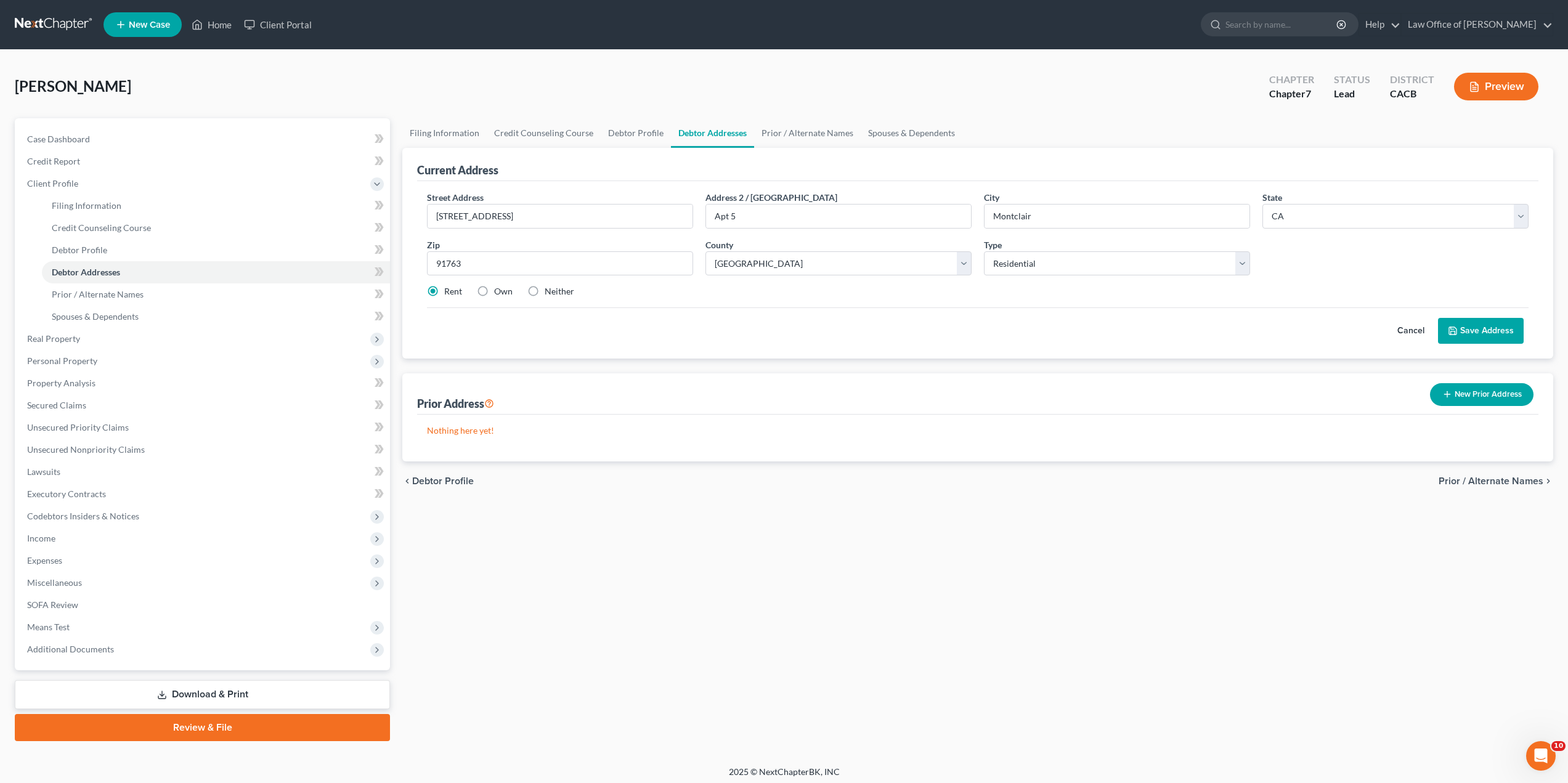
click at [1478, 328] on button "Save Address" at bounding box center [1481, 331] width 86 height 26
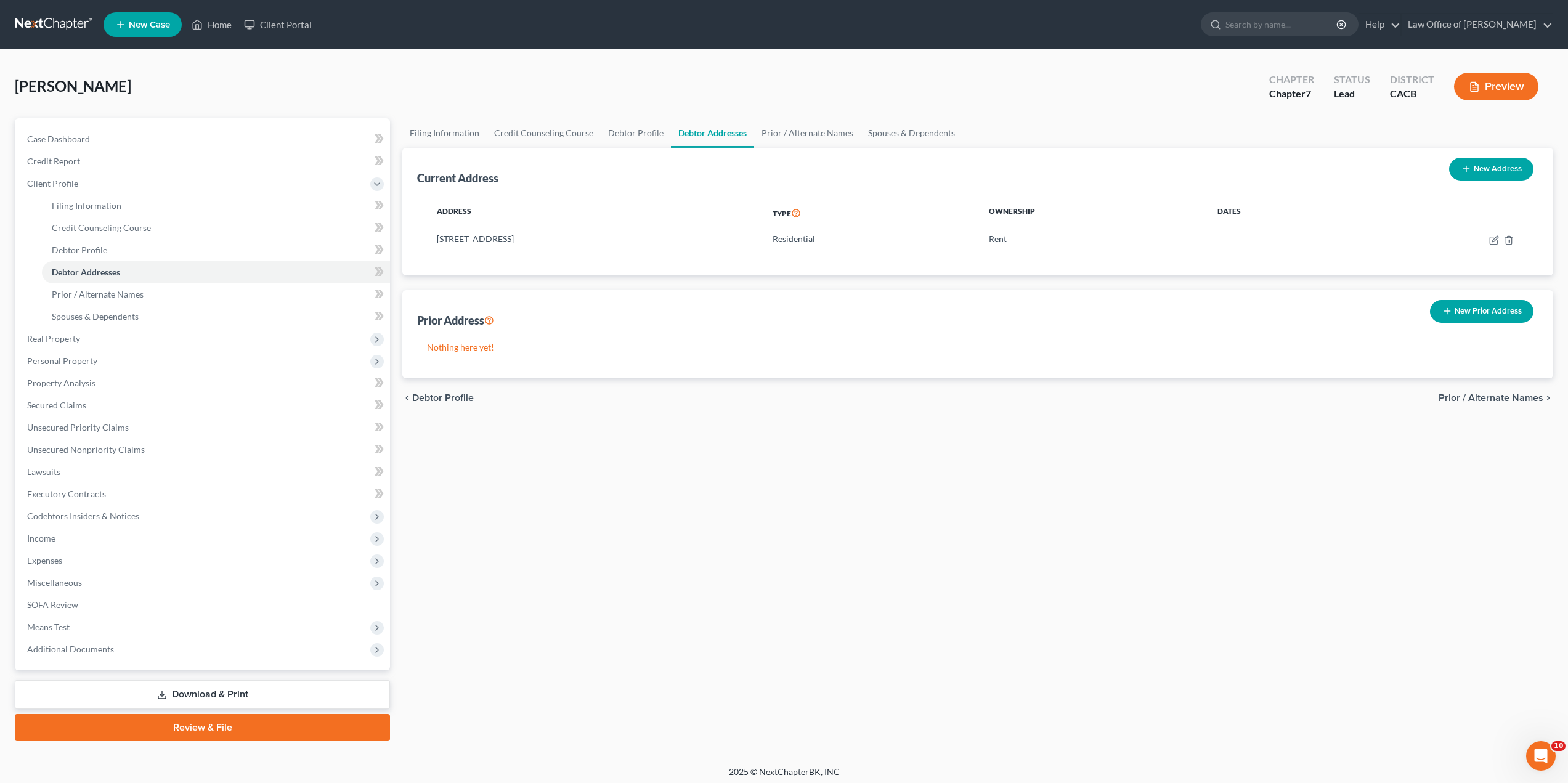
click at [1479, 398] on span "Prior / Alternate Names" at bounding box center [1491, 398] width 105 height 10
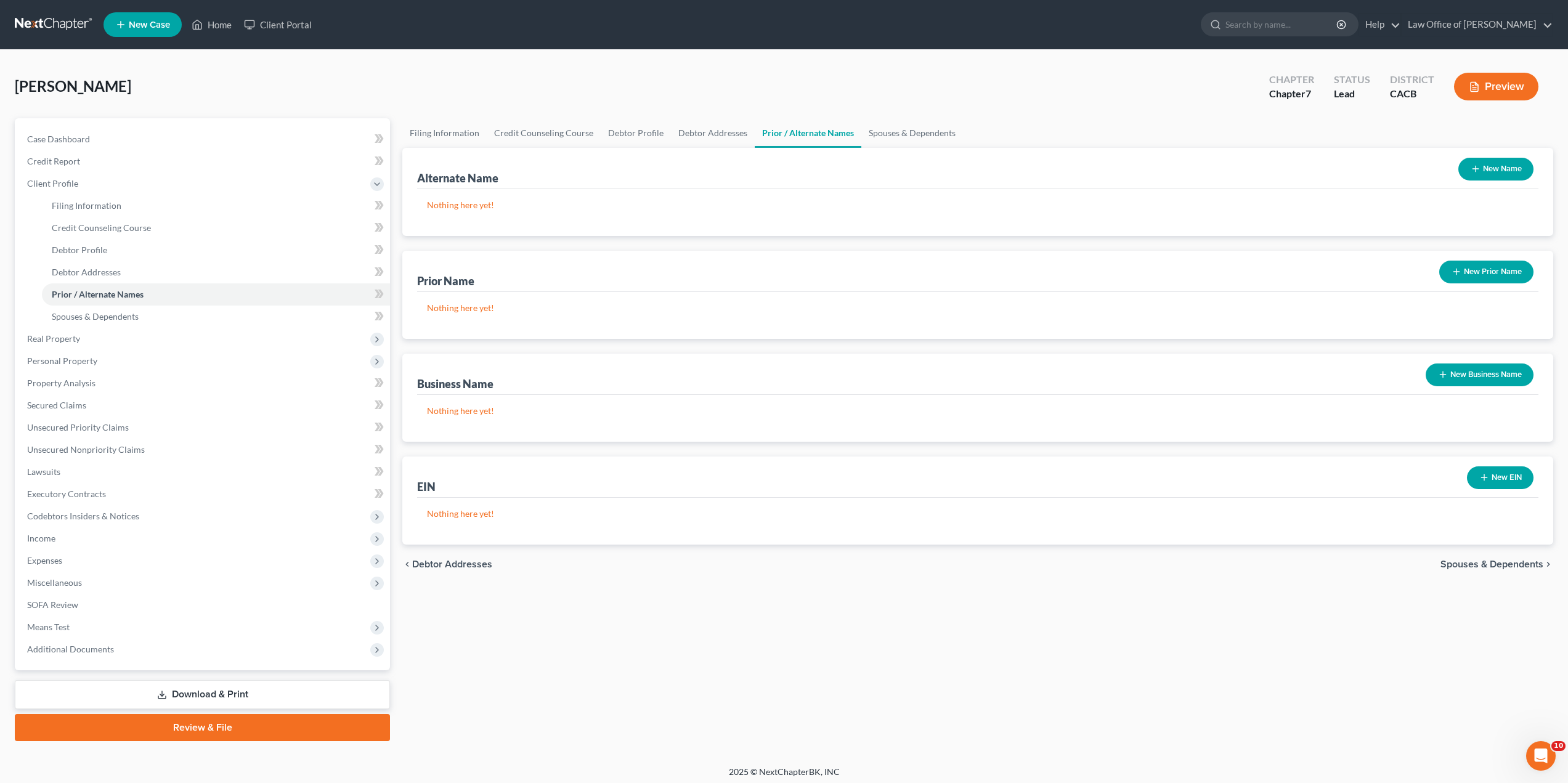
click at [1501, 563] on span "Spouses & Dependents" at bounding box center [1493, 565] width 103 height 10
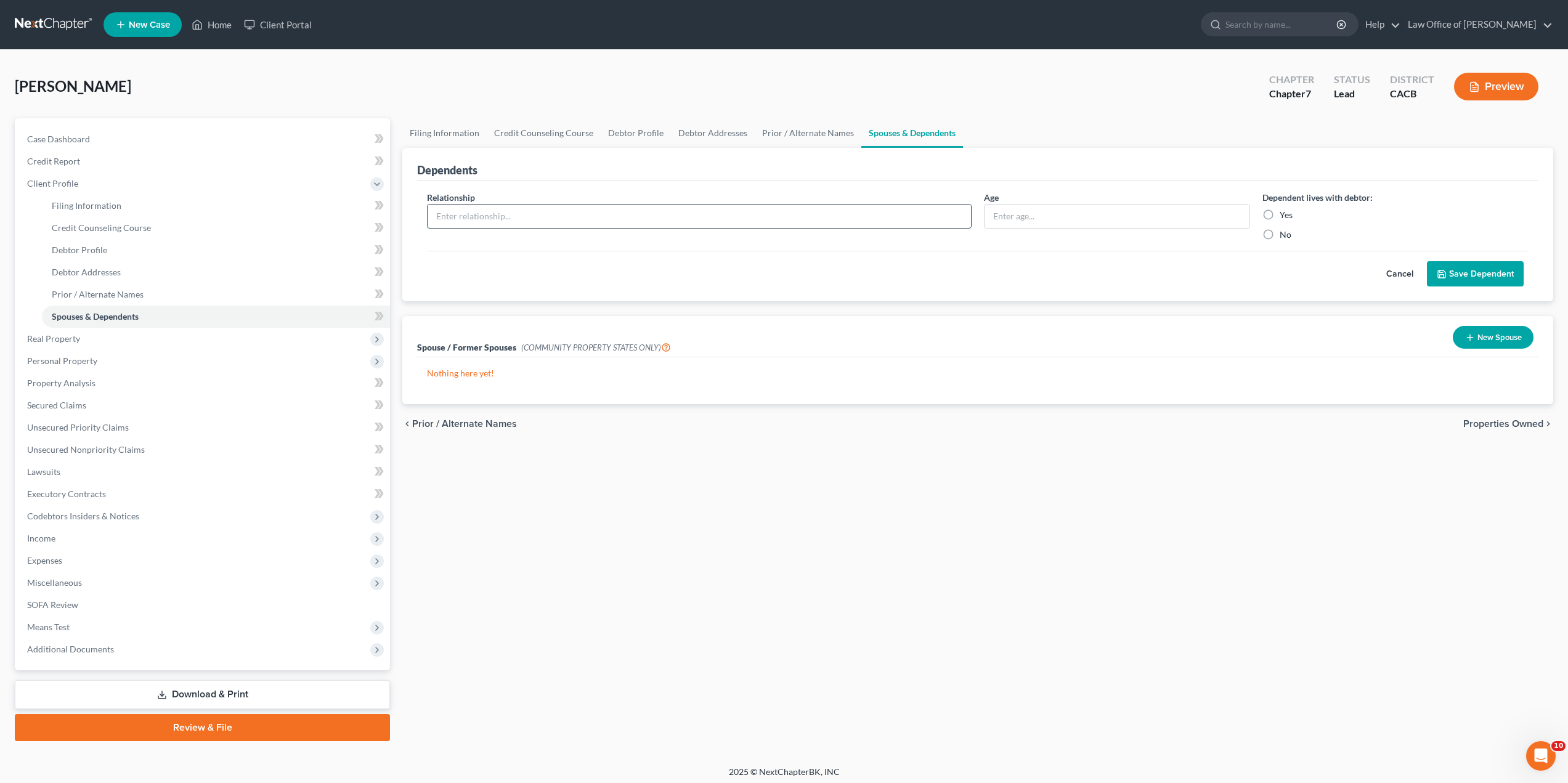
click at [654, 218] on input "text" at bounding box center [699, 216] width 544 height 23
click at [886, 321] on div "Spouse / Former Spouses (COMMUNITY PROPERTY STATES ONLY) New Spouse" at bounding box center [978, 336] width 1122 height 41
click at [1512, 425] on span "Properties Owned" at bounding box center [1503, 424] width 80 height 10
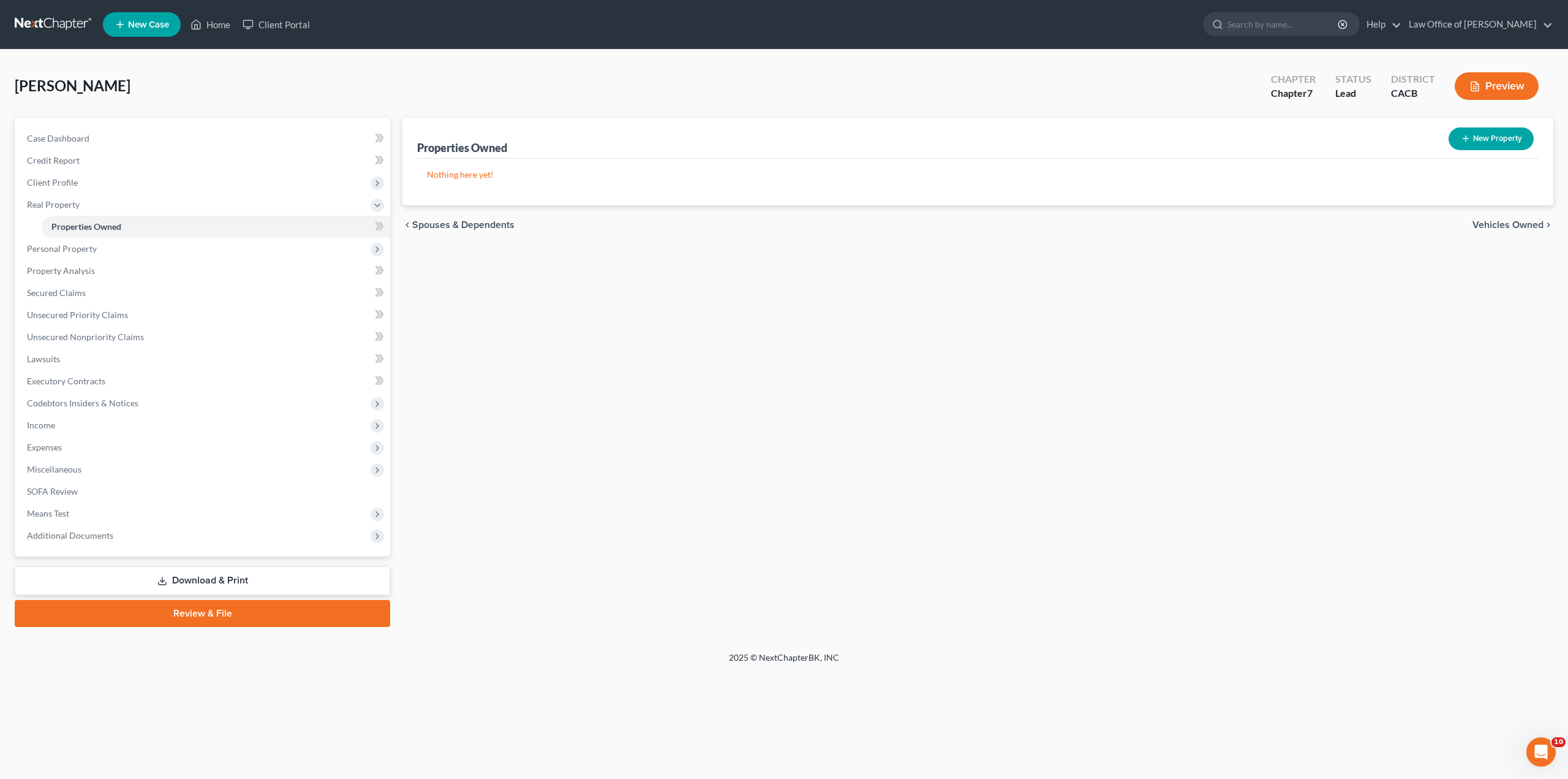
click at [1490, 227] on span "Vehicles Owned" at bounding box center [1508, 225] width 71 height 10
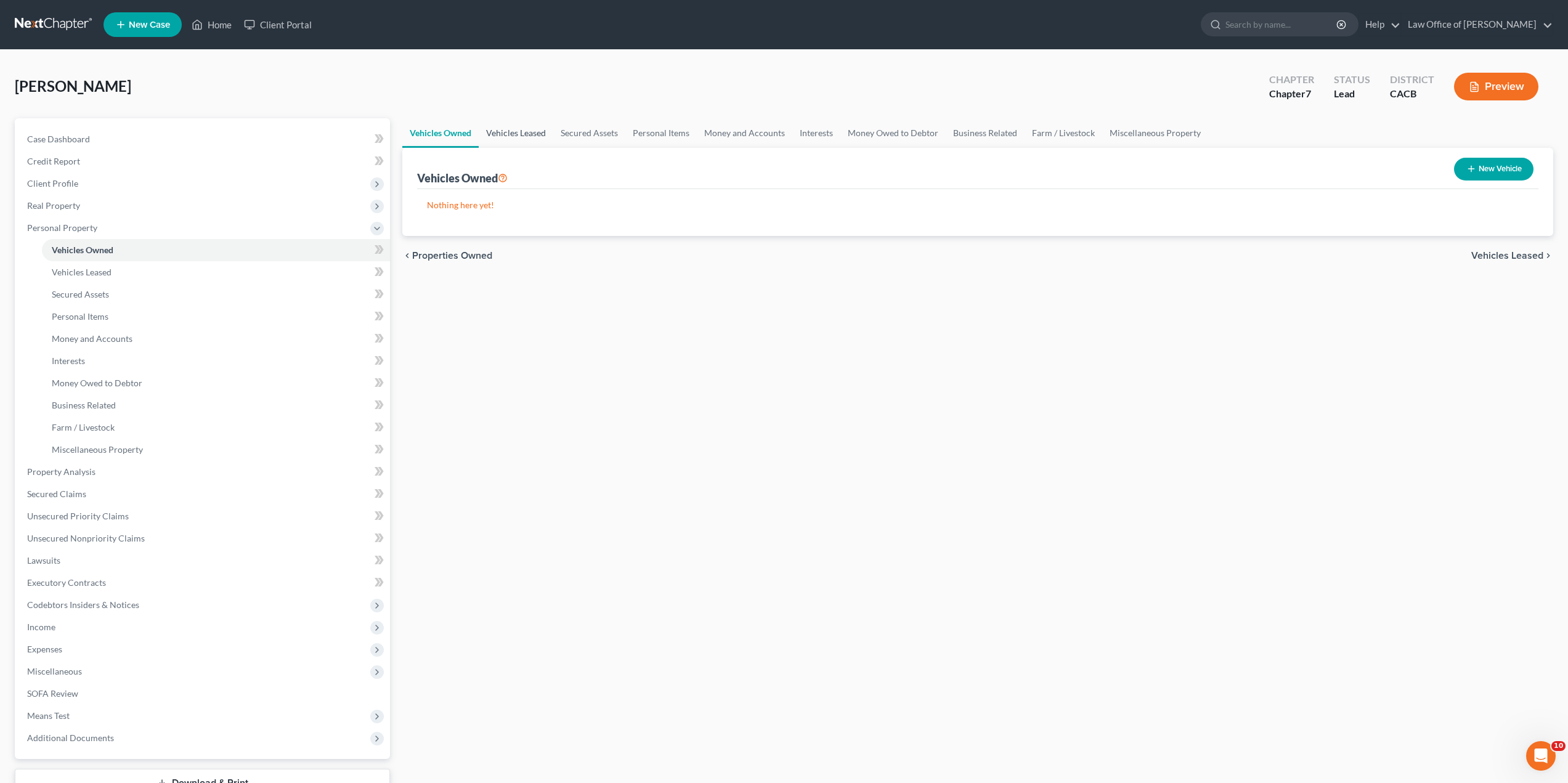
click at [520, 135] on link "Vehicles Leased" at bounding box center [516, 133] width 75 height 30
click at [583, 132] on link "Secured Assets" at bounding box center [589, 133] width 72 height 30
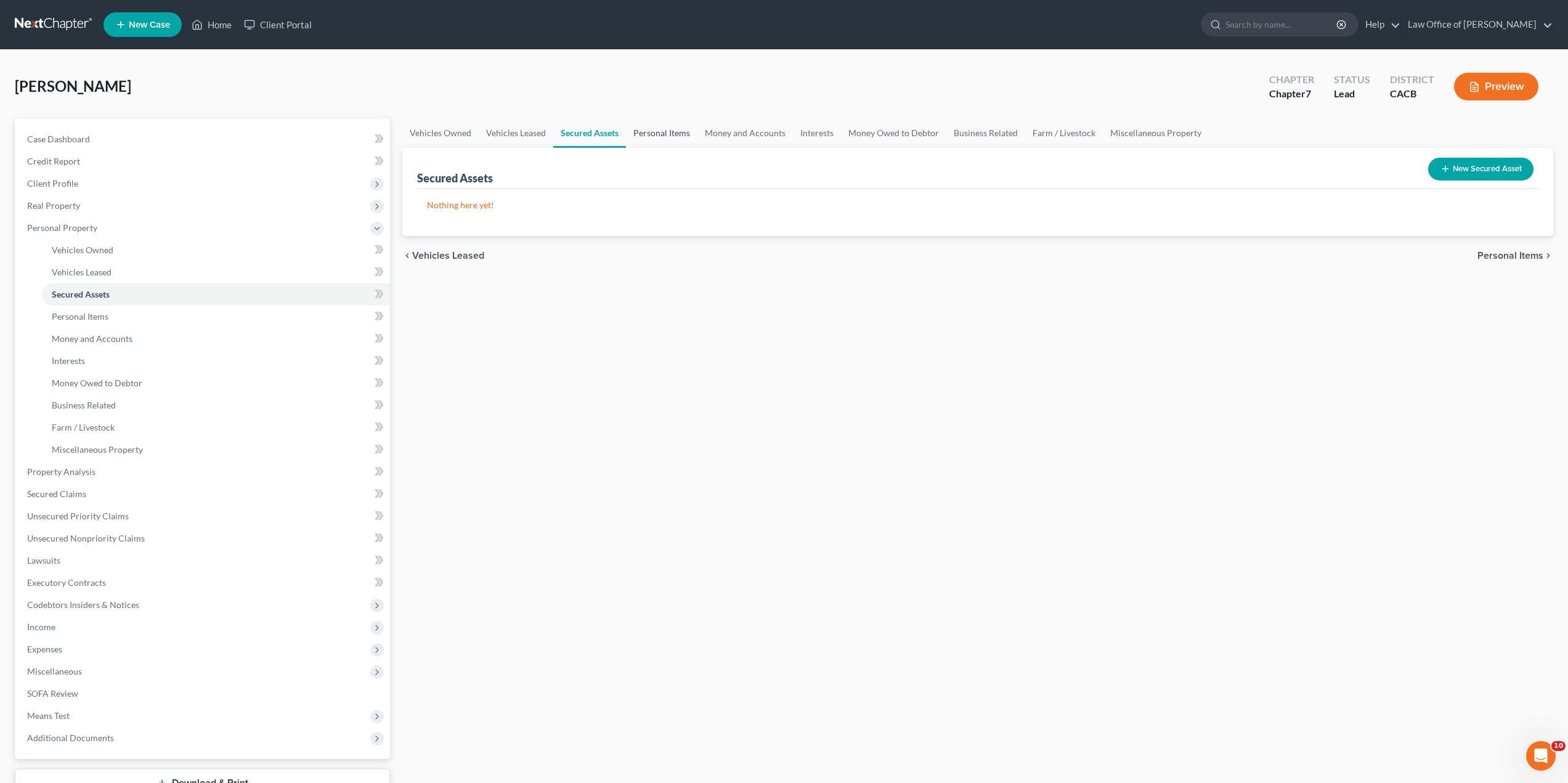
click at [658, 137] on link "Personal Items" at bounding box center [661, 133] width 71 height 30
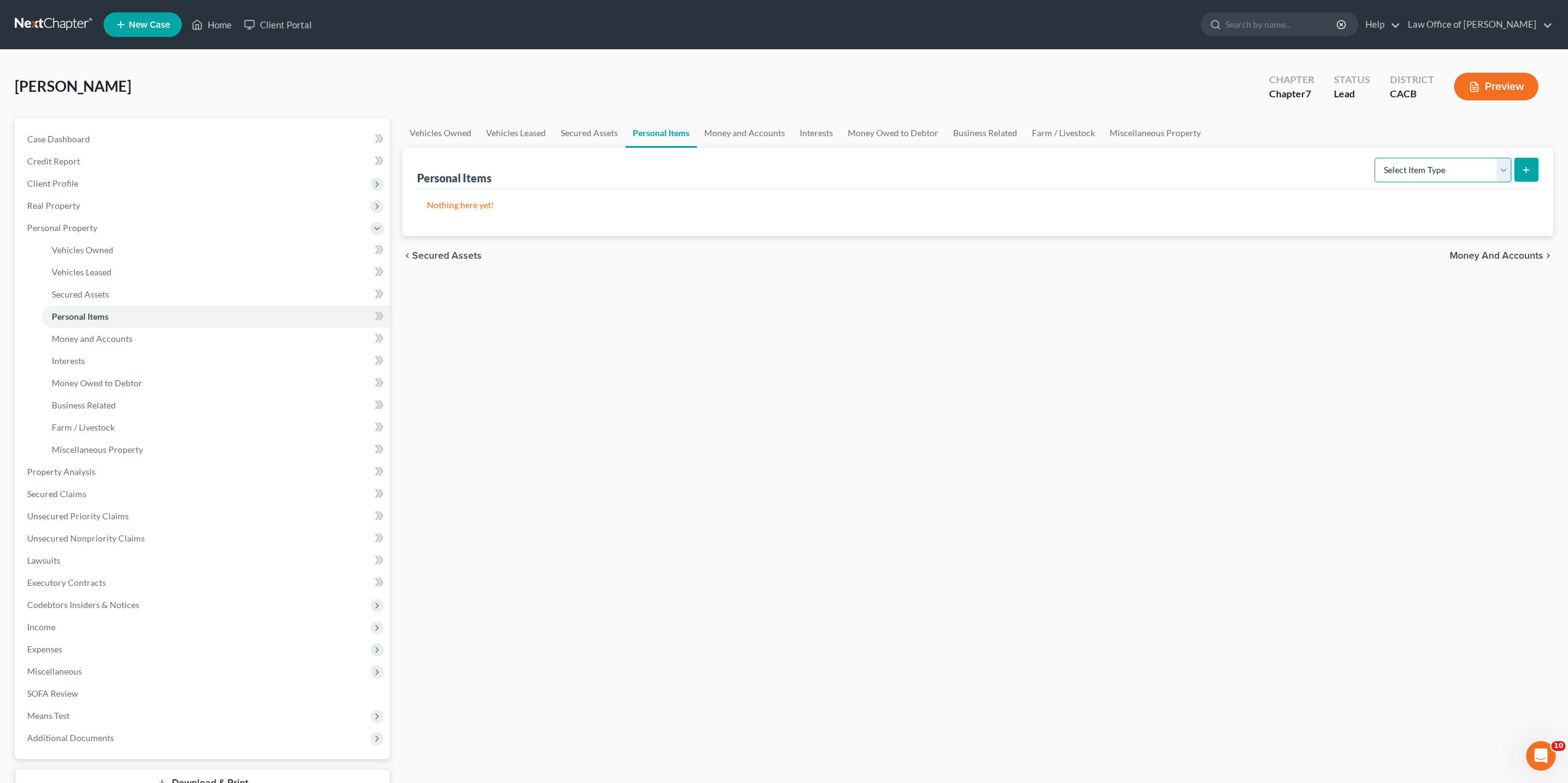
click at [1421, 164] on select "Select Item Type Clothing Collectibles Of Value Electronics Firearms Household …" at bounding box center [1443, 170] width 136 height 25
select select "clothing"
click at [1376, 157] on select "Select Item Type Clothing Collectibles Of Value Electronics Firearms Household …" at bounding box center [1443, 170] width 136 height 25
click at [1525, 173] on icon "submit" at bounding box center [1527, 171] width 10 height 10
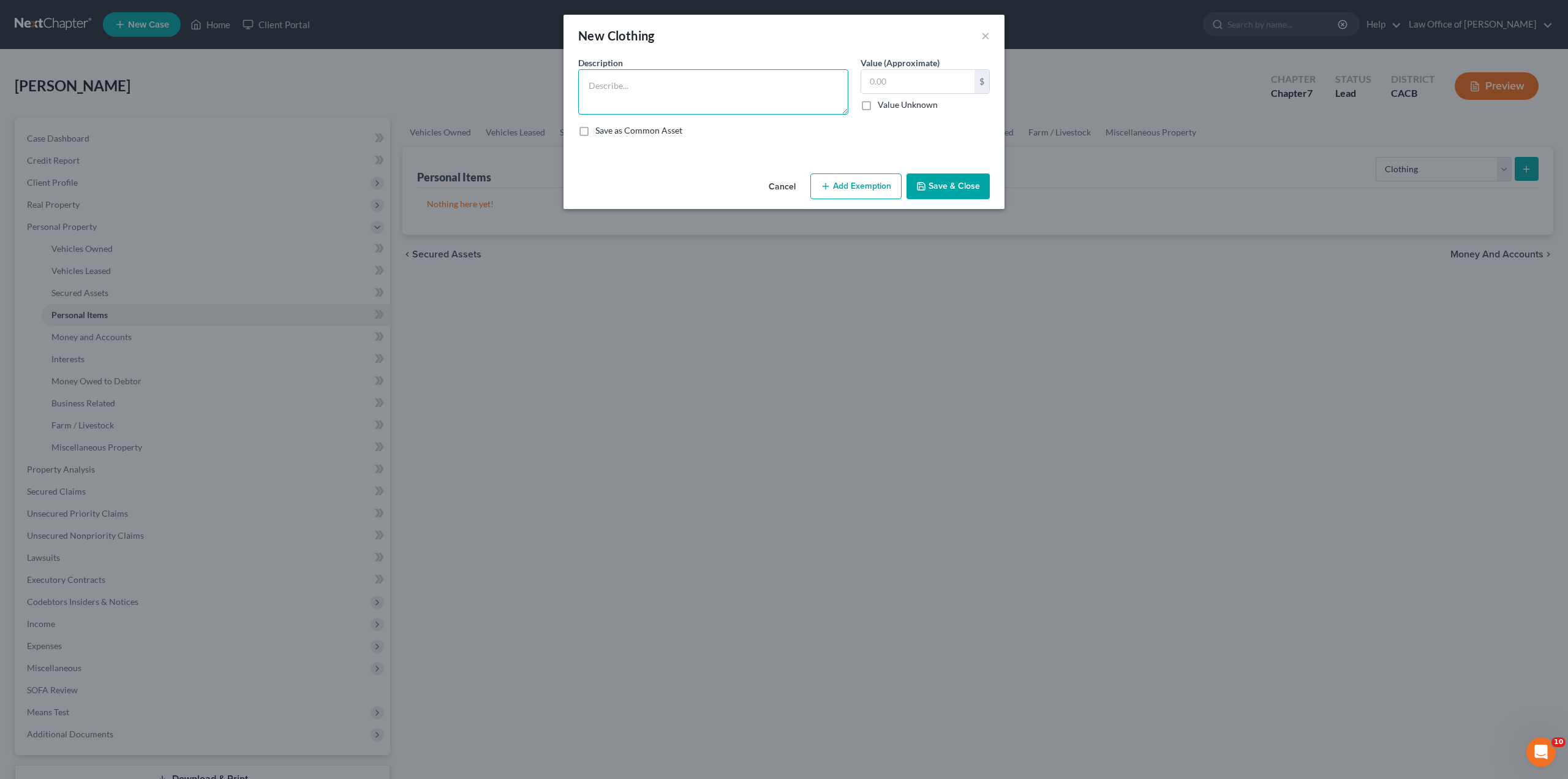
click at [657, 90] on textarea at bounding box center [713, 92] width 270 height 45
type textarea "Various clothing for work and personal"
type input "500"
click at [595, 136] on label "Save as Common Asset" at bounding box center [639, 130] width 87 height 12
click at [600, 132] on input "Save as Common Asset" at bounding box center [604, 128] width 8 height 8
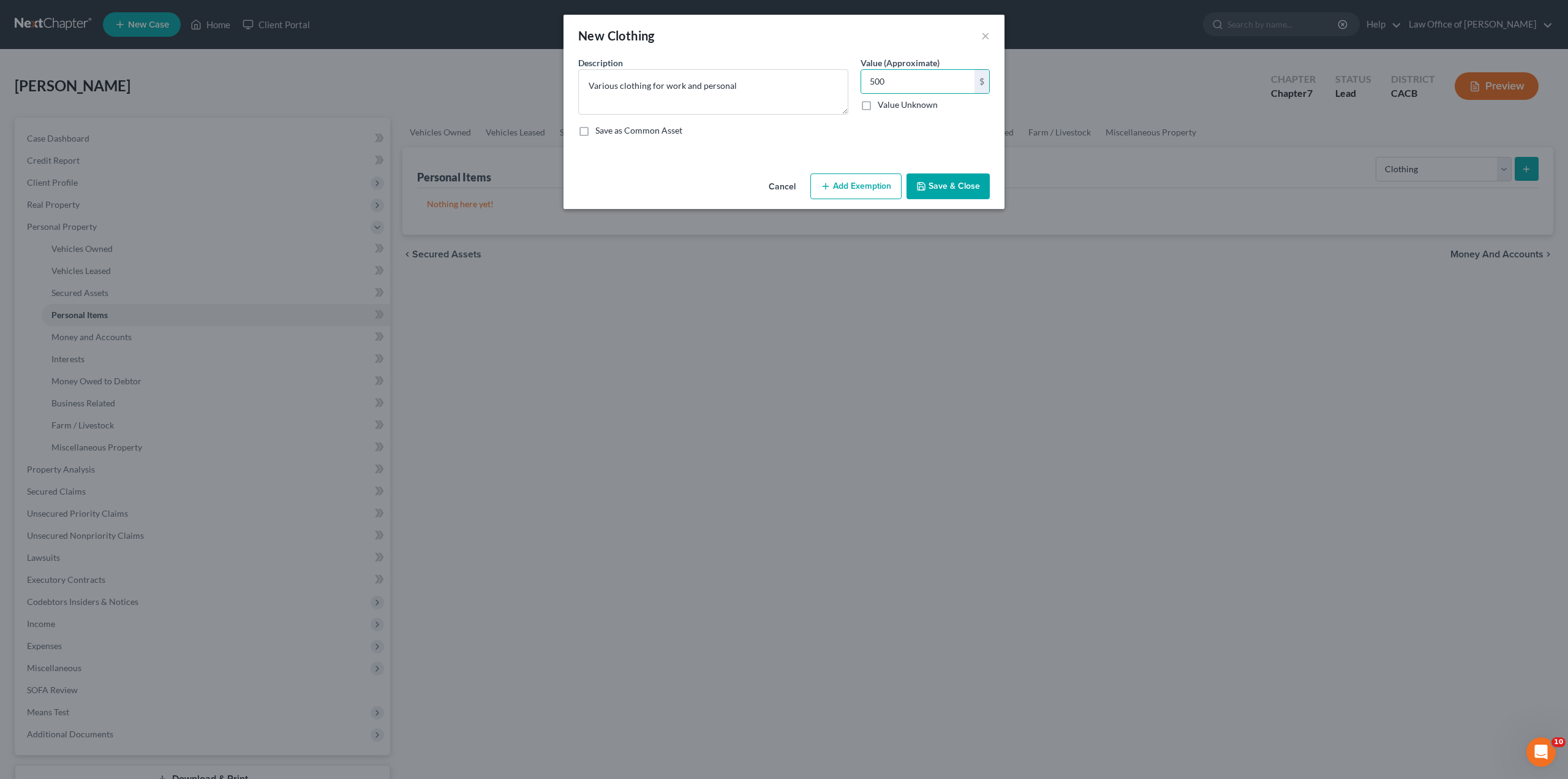
checkbox input "true"
click at [951, 187] on button "Save & Close" at bounding box center [947, 186] width 83 height 26
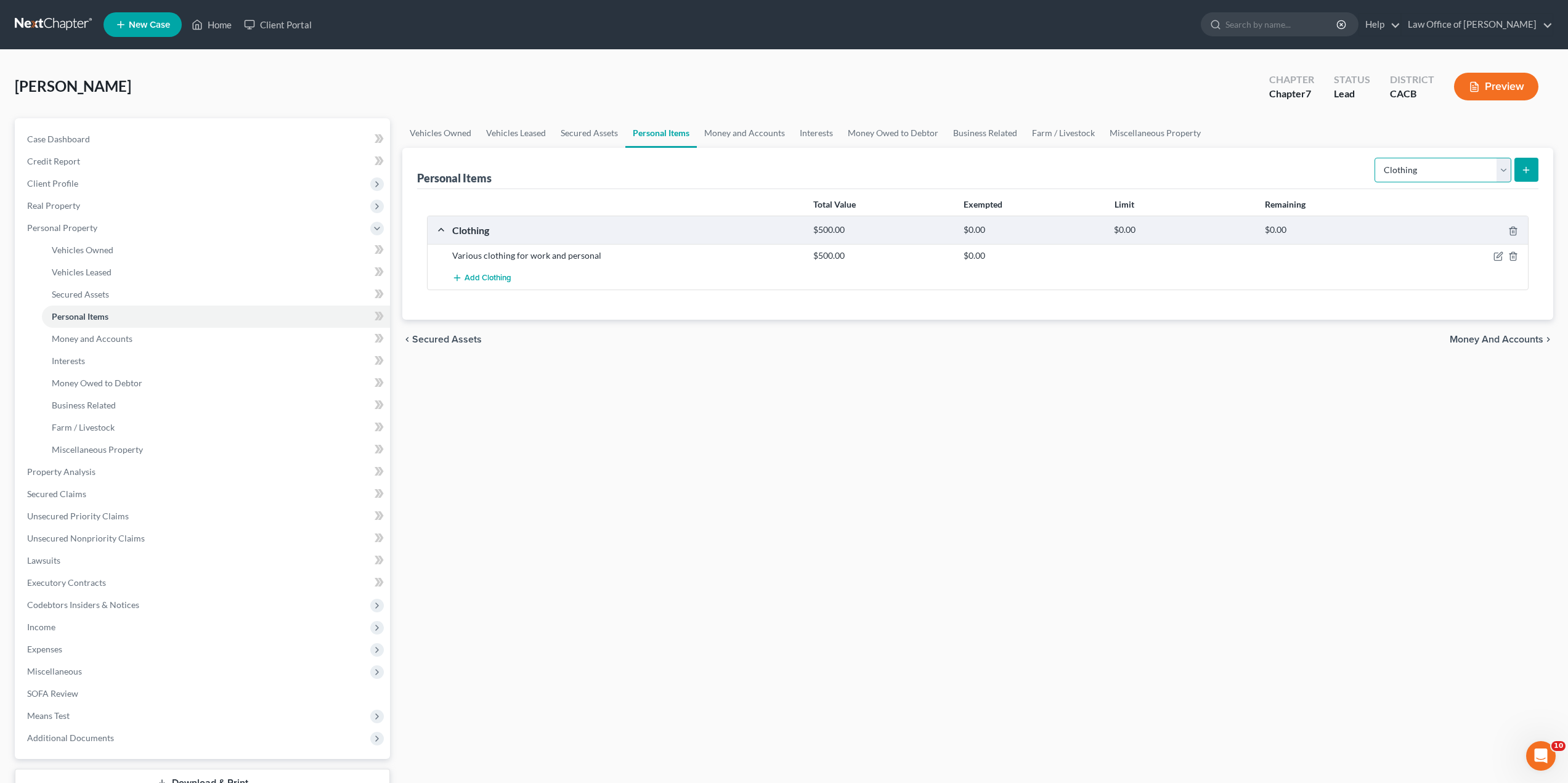
click at [1397, 167] on select "Select Item Type Clothing Collectibles Of Value Electronics Firearms Household …" at bounding box center [1443, 170] width 136 height 25
select select "electronics"
click at [1376, 157] on select "Select Item Type Clothing Collectibles Of Value Electronics Firearms Household …" at bounding box center [1443, 170] width 136 height 25
click at [1532, 168] on icon "submit" at bounding box center [1527, 171] width 10 height 10
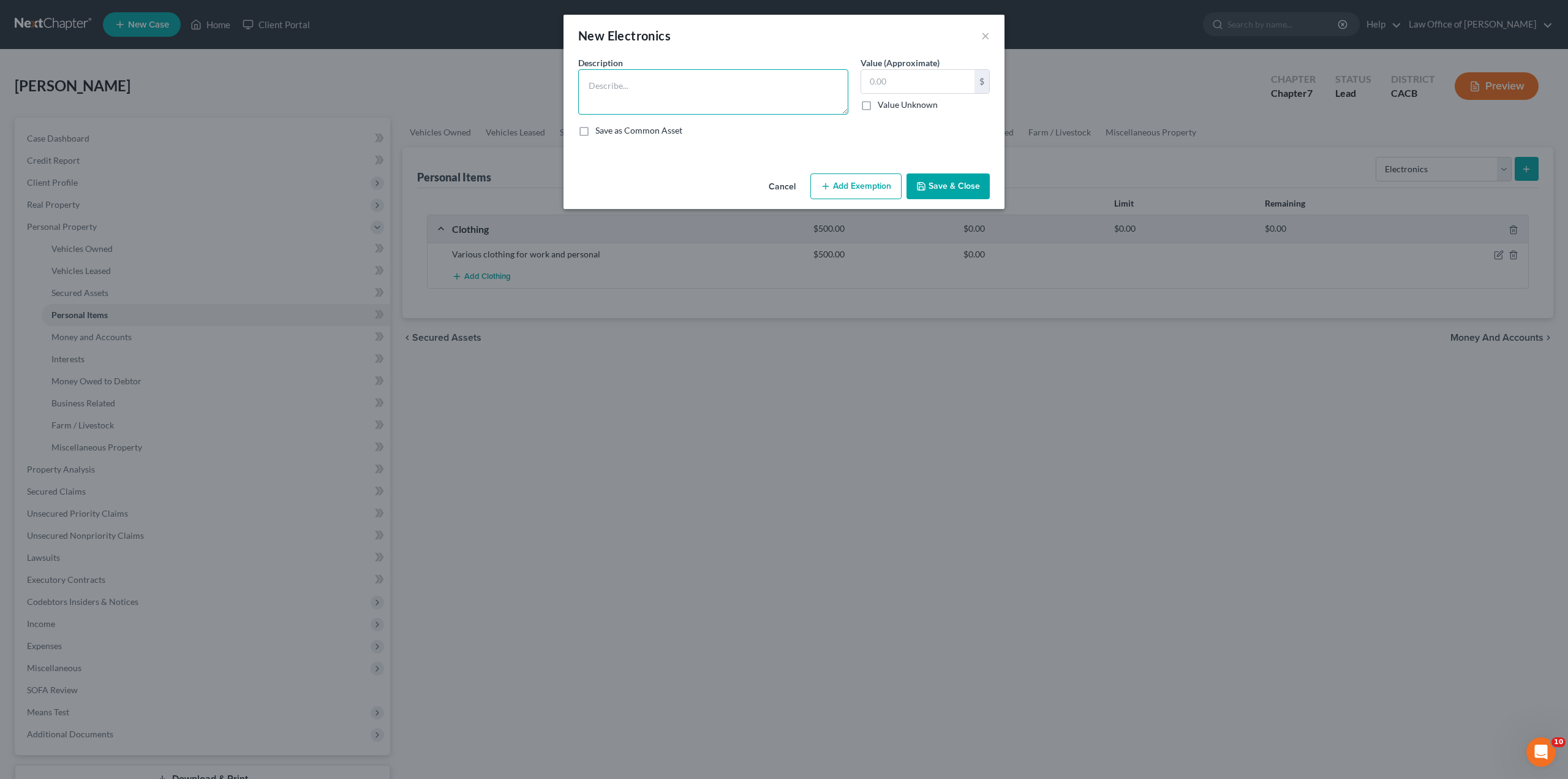
click at [722, 95] on textarea at bounding box center [713, 92] width 270 height 45
type textarea "TV and computer"
type input "250"
click at [595, 131] on label "Save as Common Asset" at bounding box center [639, 130] width 87 height 12
click at [600, 131] on input "Save as Common Asset" at bounding box center [604, 128] width 8 height 8
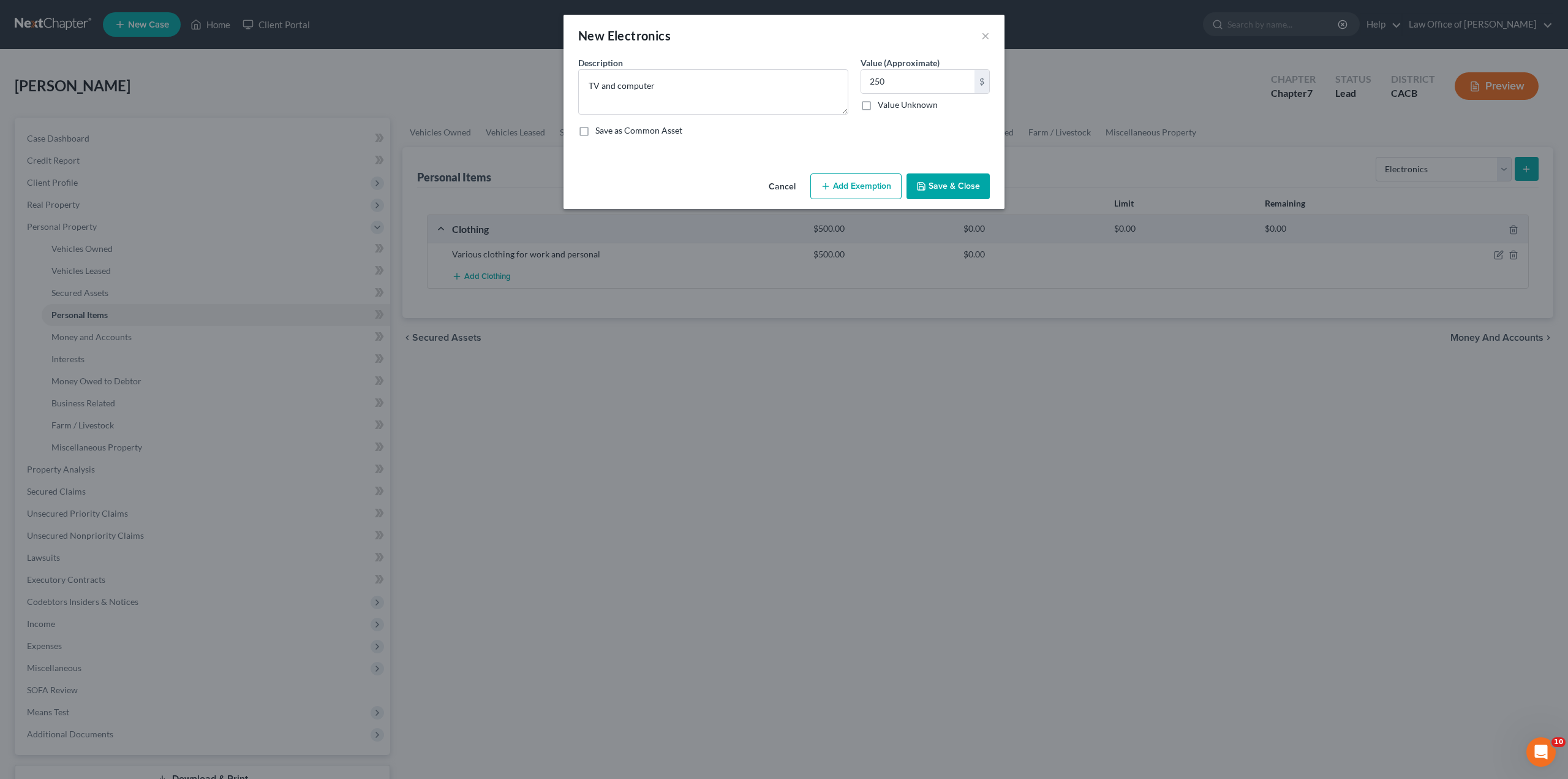
checkbox input "true"
click at [947, 191] on button "Save & Close" at bounding box center [947, 186] width 83 height 26
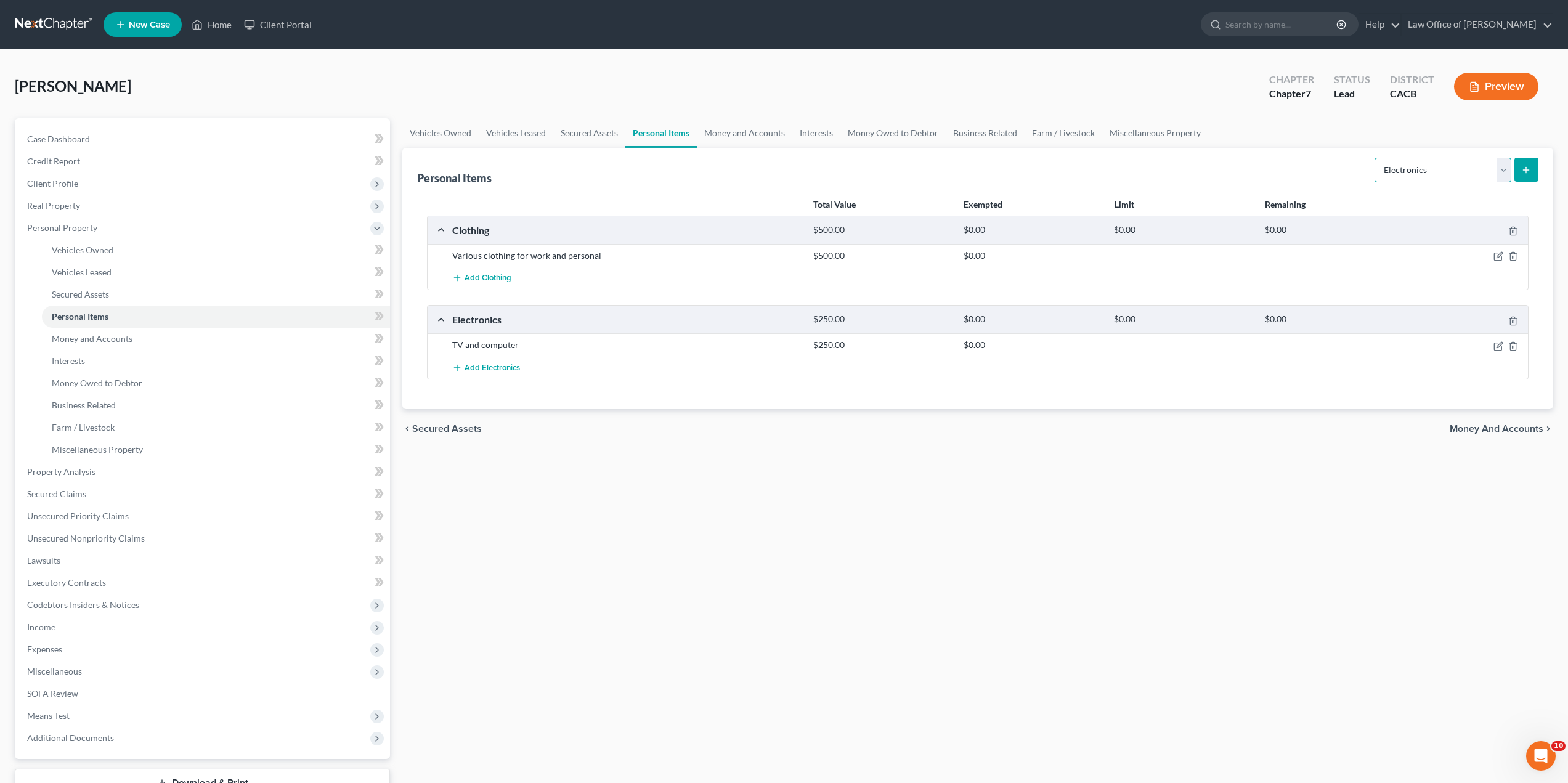
click at [1409, 165] on select "Select Item Type Clothing Collectibles Of Value Electronics Firearms Household …" at bounding box center [1443, 170] width 136 height 25
select select "household_goods"
click at [1376, 157] on select "Select Item Type Clothing Collectibles Of Value Electronics Firearms Household …" at bounding box center [1443, 170] width 136 height 25
click at [1522, 169] on icon "submit" at bounding box center [1527, 171] width 10 height 10
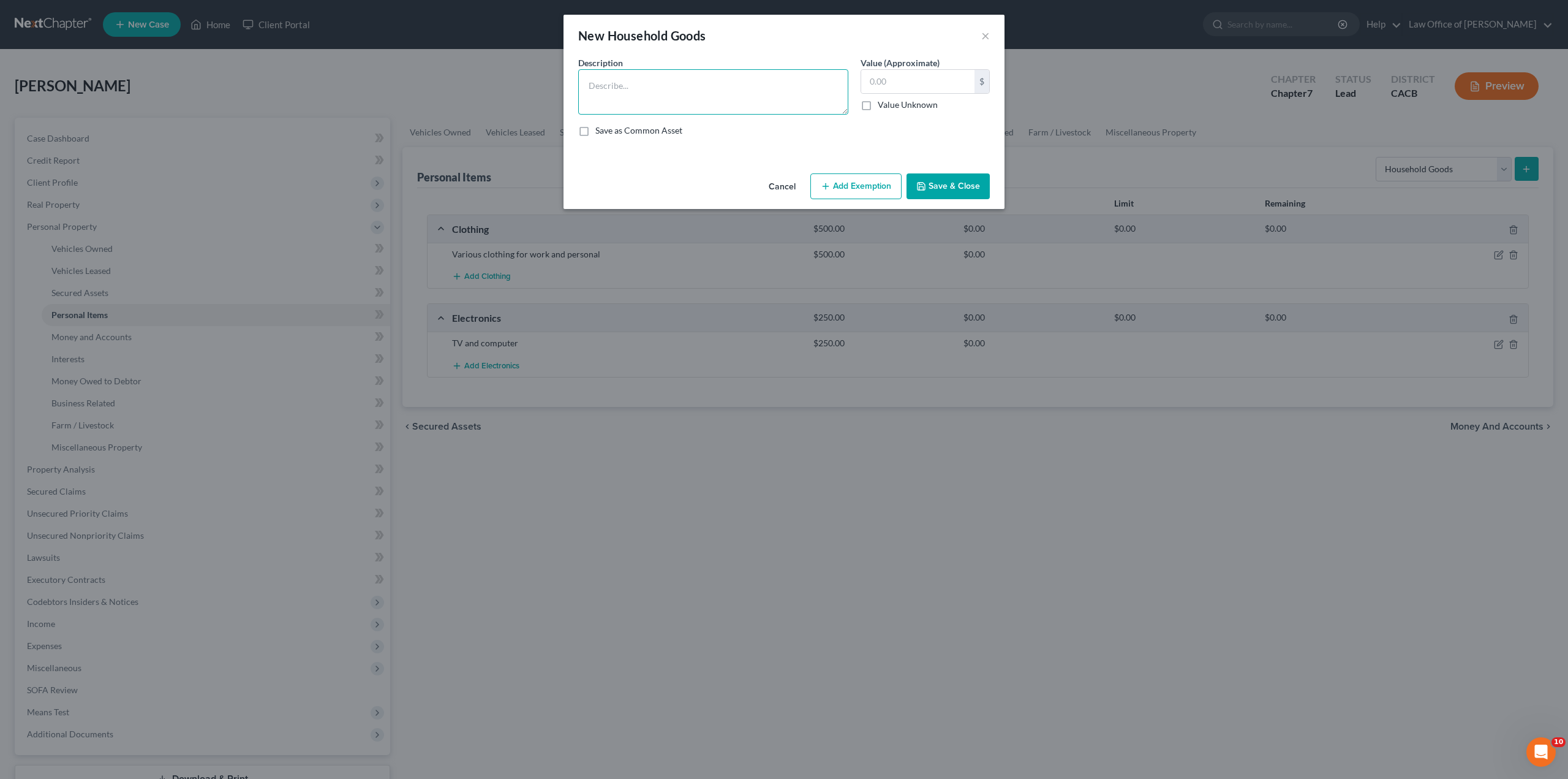
click at [735, 97] on textarea at bounding box center [713, 92] width 270 height 45
type textarea "Various furniture"
type input "700"
drag, startPoint x: 976, startPoint y: 186, endPoint x: 984, endPoint y: 188, distance: 8.2
click at [976, 186] on button "Save & Close" at bounding box center [947, 186] width 83 height 26
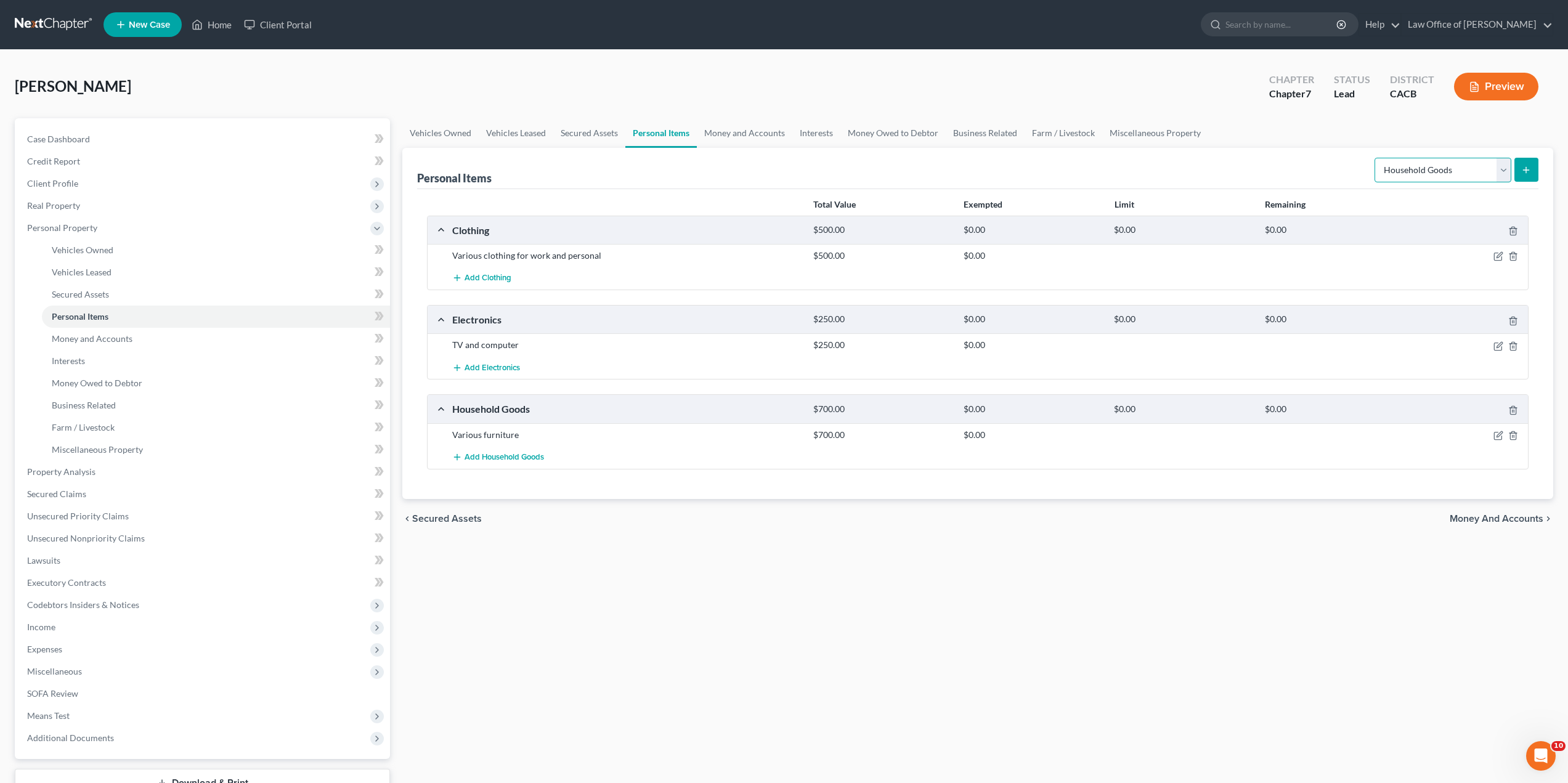
click at [1503, 173] on select "Select Item Type Clothing Collectibles Of Value Electronics Firearms Household …" at bounding box center [1443, 170] width 136 height 25
select select "jewelry"
click at [1376, 157] on select "Select Item Type Clothing Collectibles Of Value Electronics Firearms Household …" at bounding box center [1443, 170] width 136 height 25
click at [1524, 164] on button "submit" at bounding box center [1527, 169] width 24 height 24
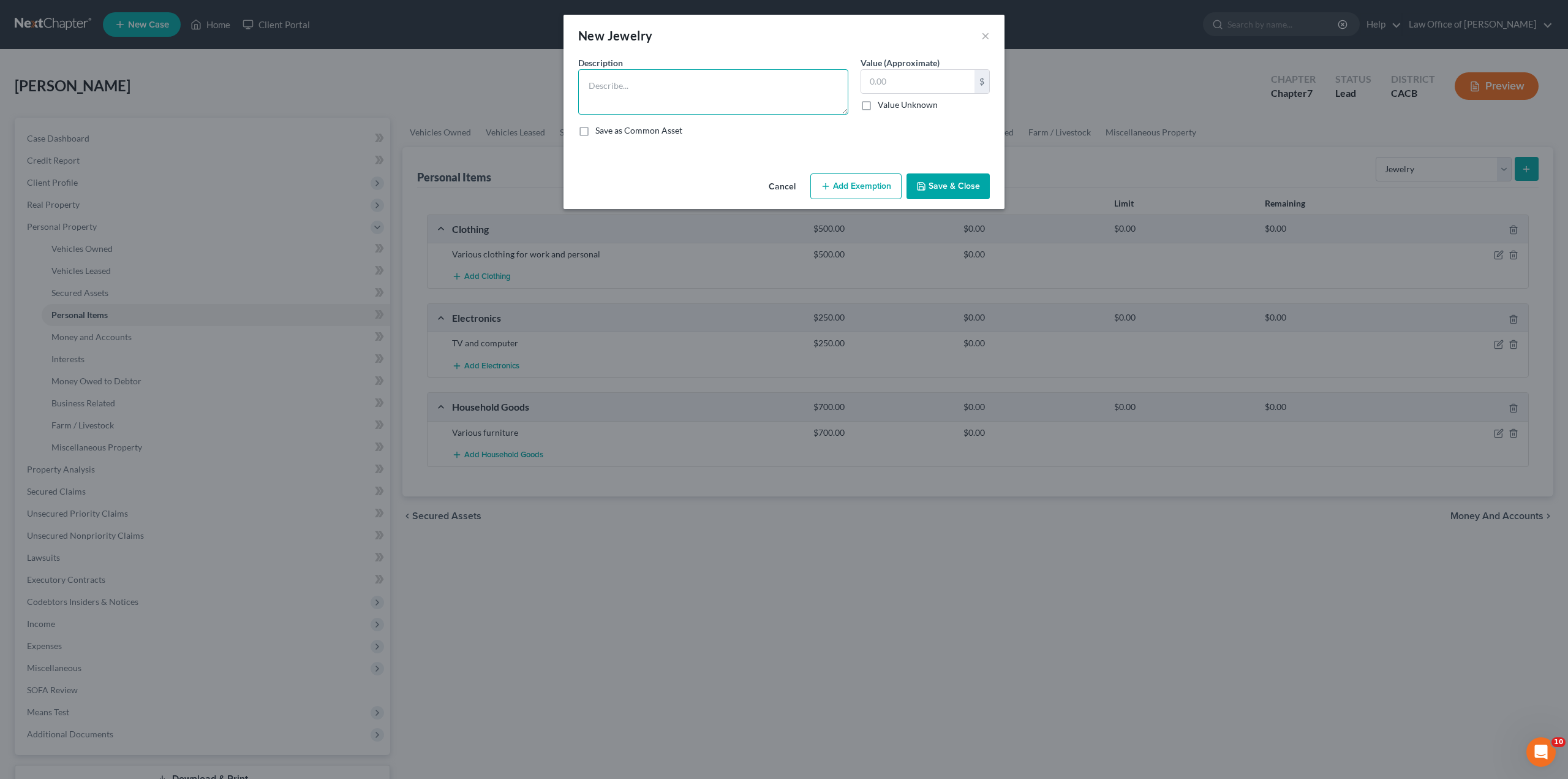
click at [765, 94] on textarea at bounding box center [713, 92] width 270 height 45
type textarea "Various personal jewelry"
type input "200"
click at [940, 185] on button "Save & Close" at bounding box center [947, 186] width 83 height 26
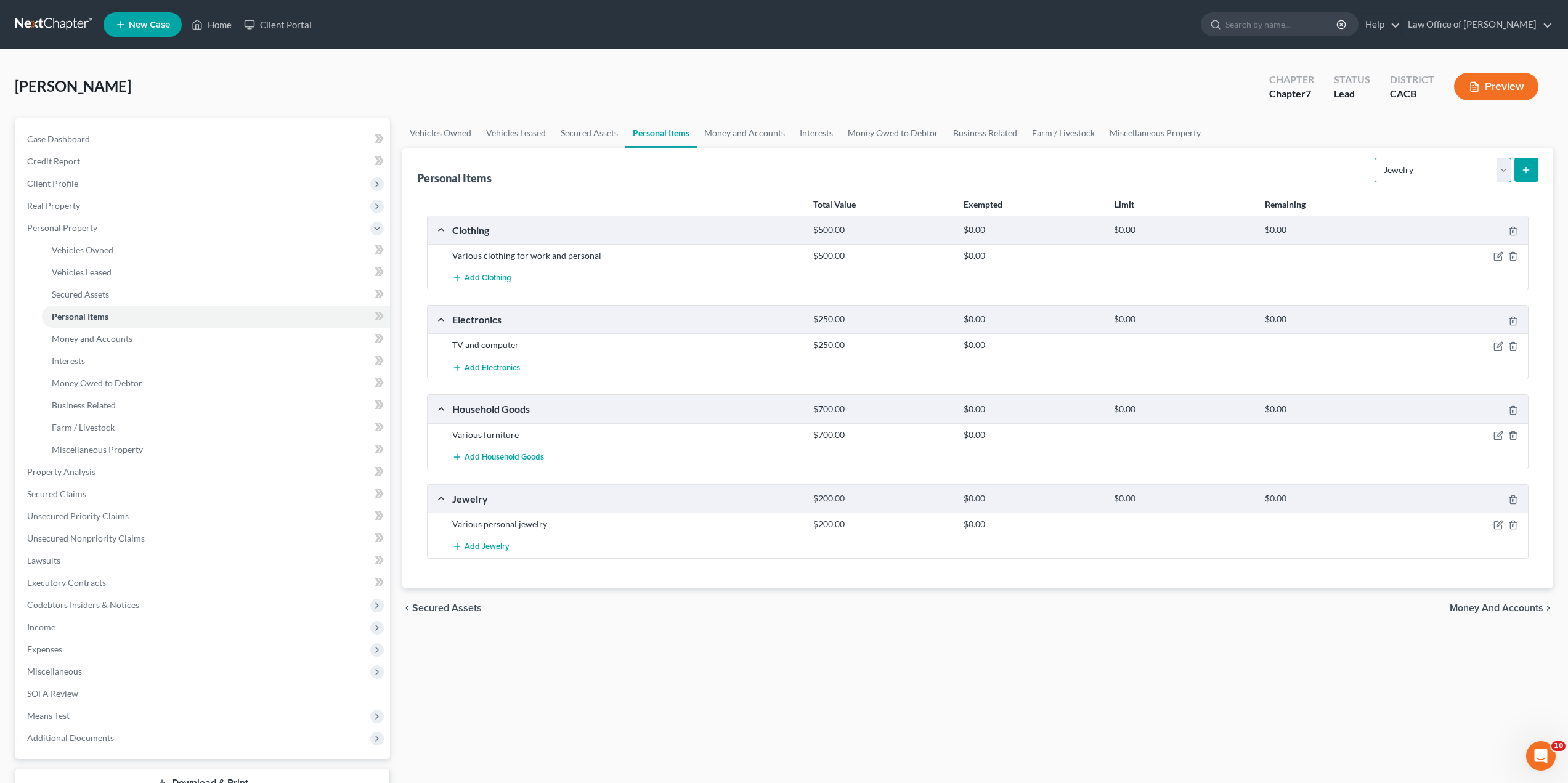
click at [1502, 177] on select "Select Item Type Clothing Collectibles Of Value Electronics Firearms Household …" at bounding box center [1443, 170] width 136 height 25
click at [1315, 135] on ul "Vehicles Owned Vehicles Leased Secured Assets Personal Items Money and Accounts…" at bounding box center [978, 133] width 1151 height 30
click at [1475, 609] on span "Money and Accounts" at bounding box center [1496, 608] width 94 height 10
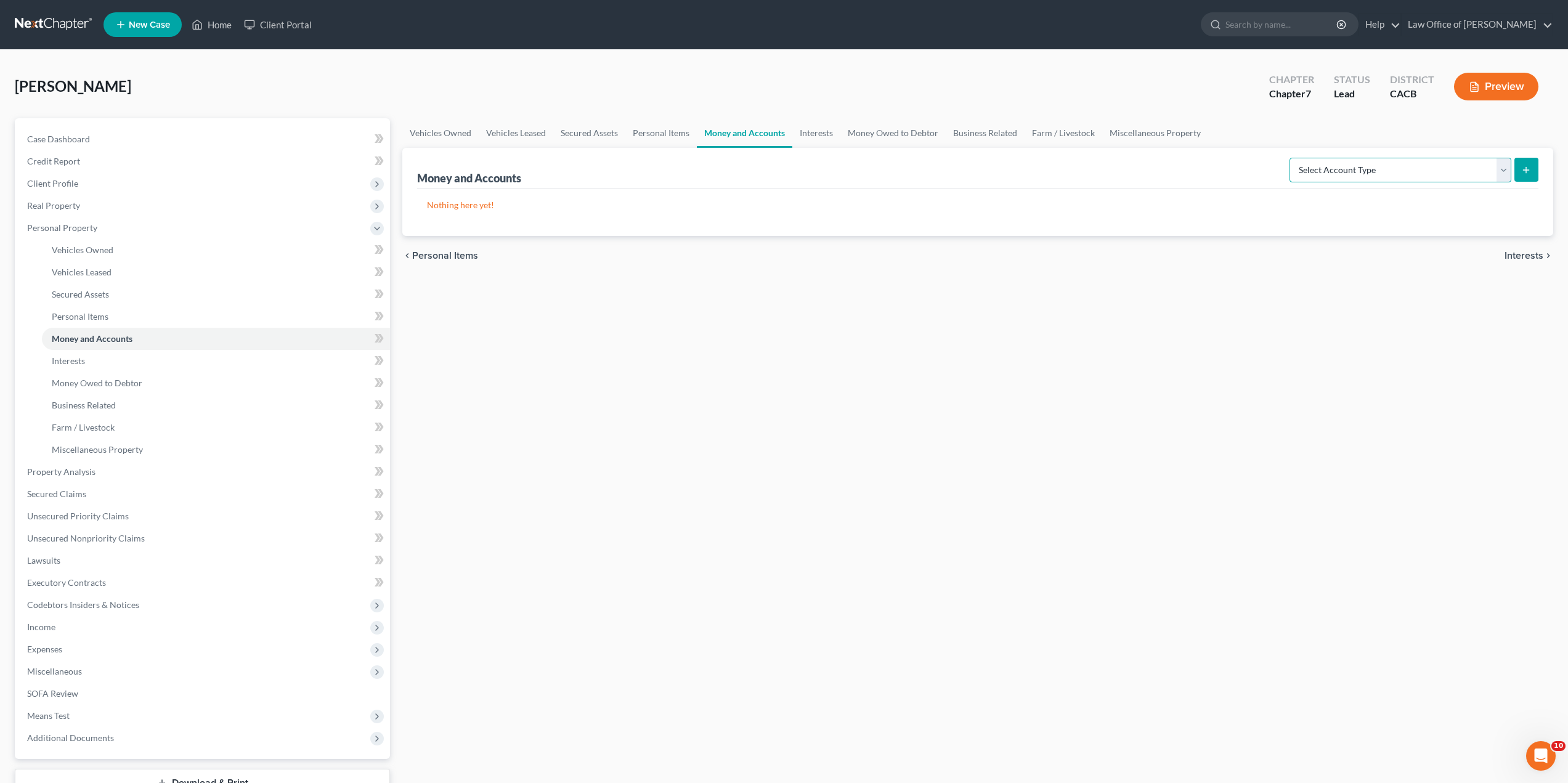
click at [1354, 176] on select "Select Account Type Brokerage Cash on Hand Certificates of Deposit Checking Acc…" at bounding box center [1401, 170] width 222 height 25
select select "cash_on_hand"
click at [1292, 157] on select "Select Account Type Brokerage Cash on Hand Certificates of Deposit Checking Acc…" at bounding box center [1401, 170] width 222 height 25
click at [1523, 172] on icon "submit" at bounding box center [1527, 171] width 10 height 10
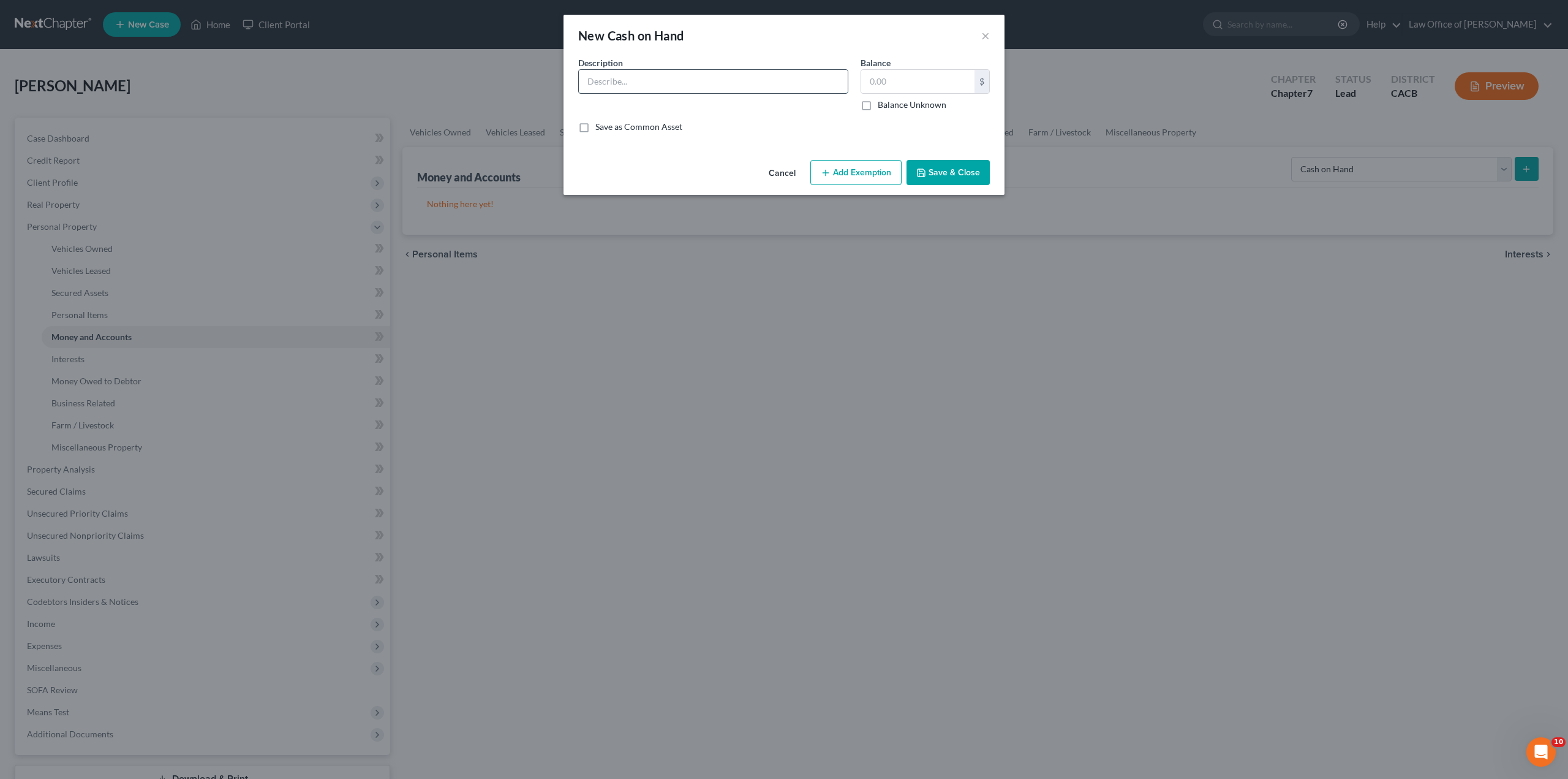
click at [766, 83] on input "text" at bounding box center [713, 82] width 269 height 23
type input "Cash on hand"
type input "1,000"
click at [930, 168] on button "Save & Close" at bounding box center [947, 173] width 83 height 26
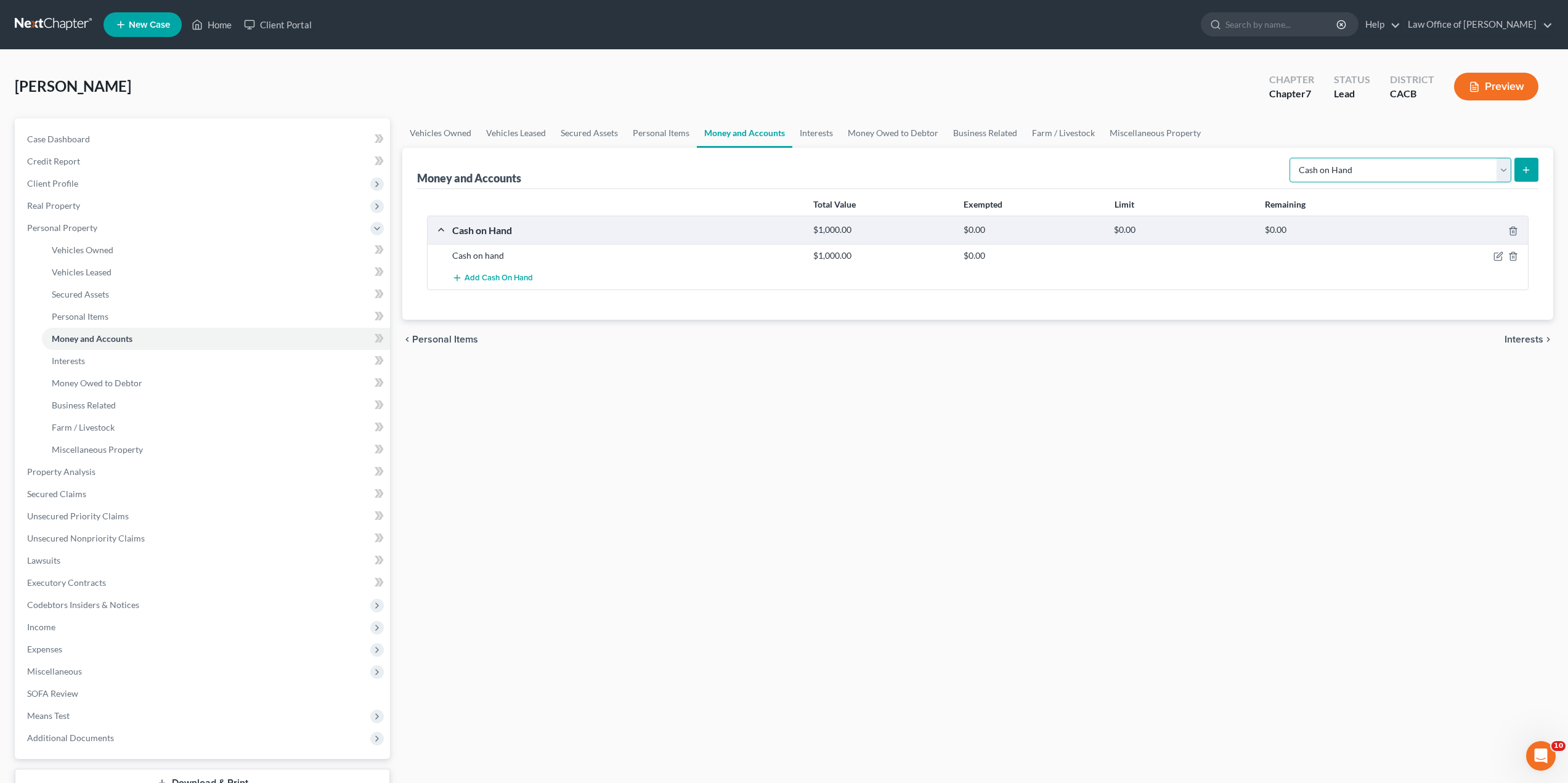
click at [1324, 169] on select "Select Account Type Brokerage Cash on Hand Certificates of Deposit Checking Acc…" at bounding box center [1401, 170] width 222 height 25
select select "checking"
click at [1292, 157] on select "Select Account Type Brokerage Cash on Hand Certificates of Deposit Checking Acc…" at bounding box center [1401, 170] width 222 height 25
click at [1523, 167] on icon "submit" at bounding box center [1527, 171] width 10 height 10
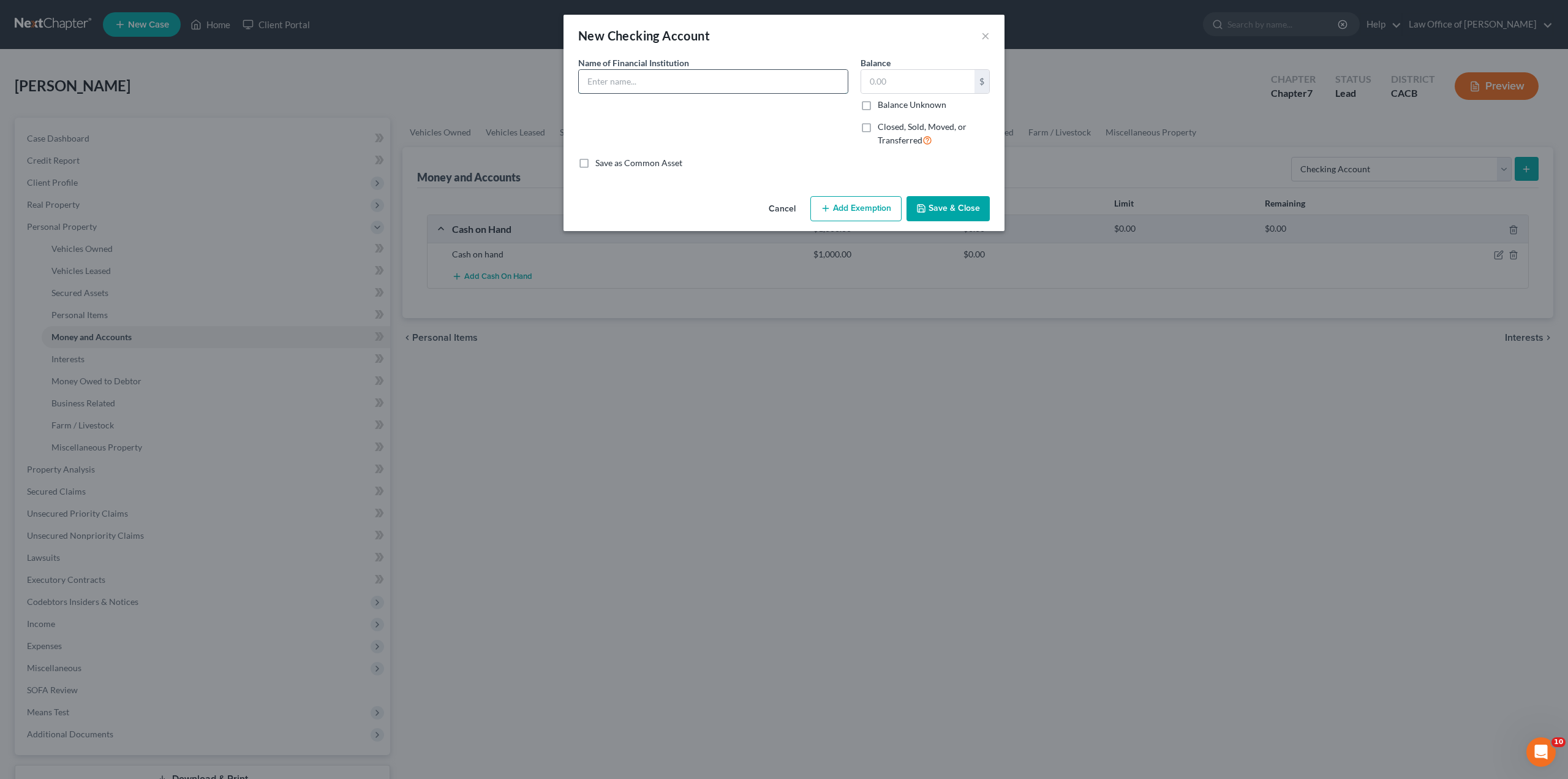
click at [696, 86] on input "text" at bounding box center [713, 82] width 269 height 23
type input "General checking account"
click at [876, 80] on input "text" at bounding box center [918, 82] width 113 height 23
type input "2,000"
click at [953, 207] on button "Save & Close" at bounding box center [947, 209] width 83 height 26
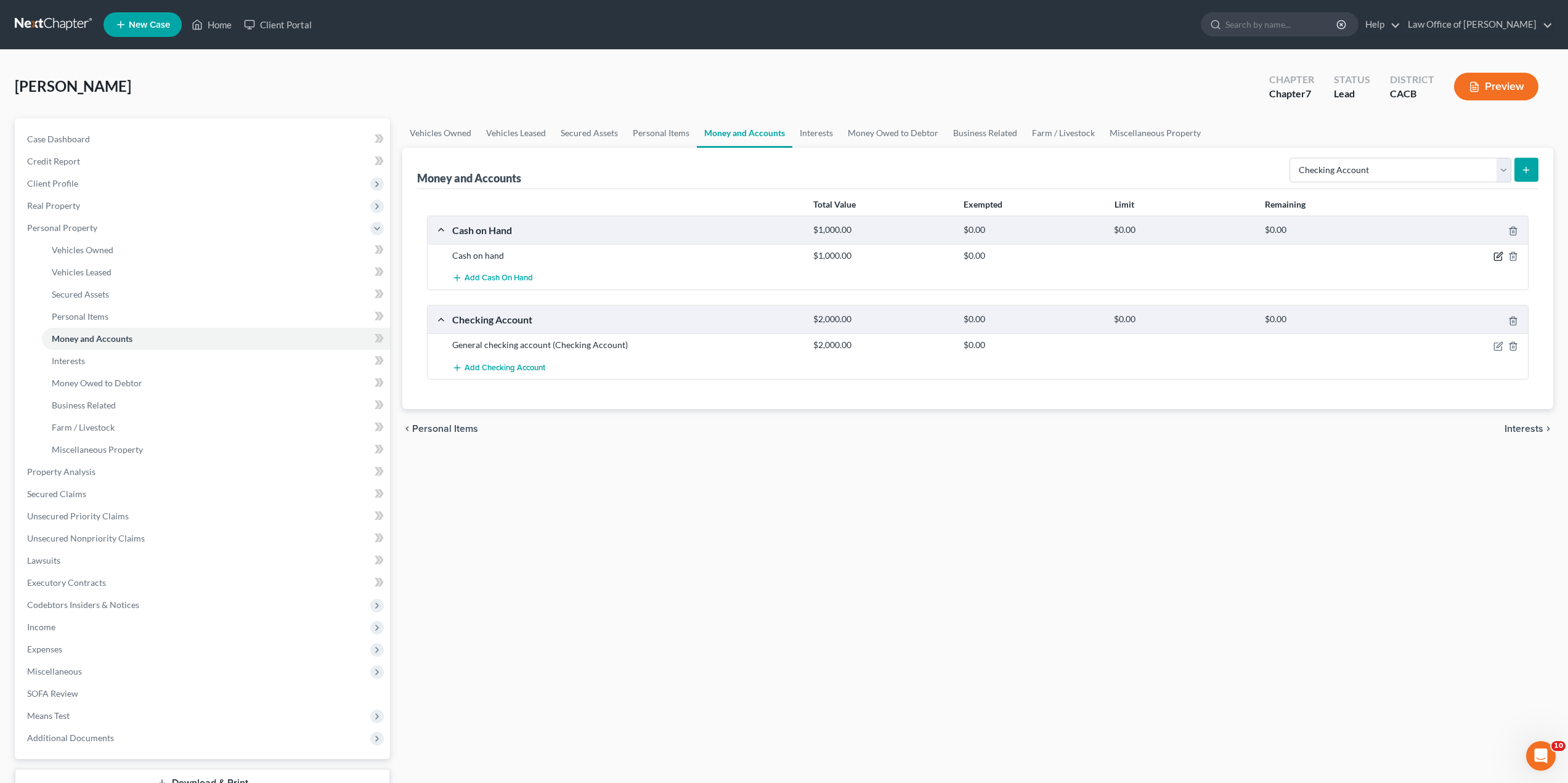
click at [1495, 258] on icon "button" at bounding box center [1499, 256] width 10 height 10
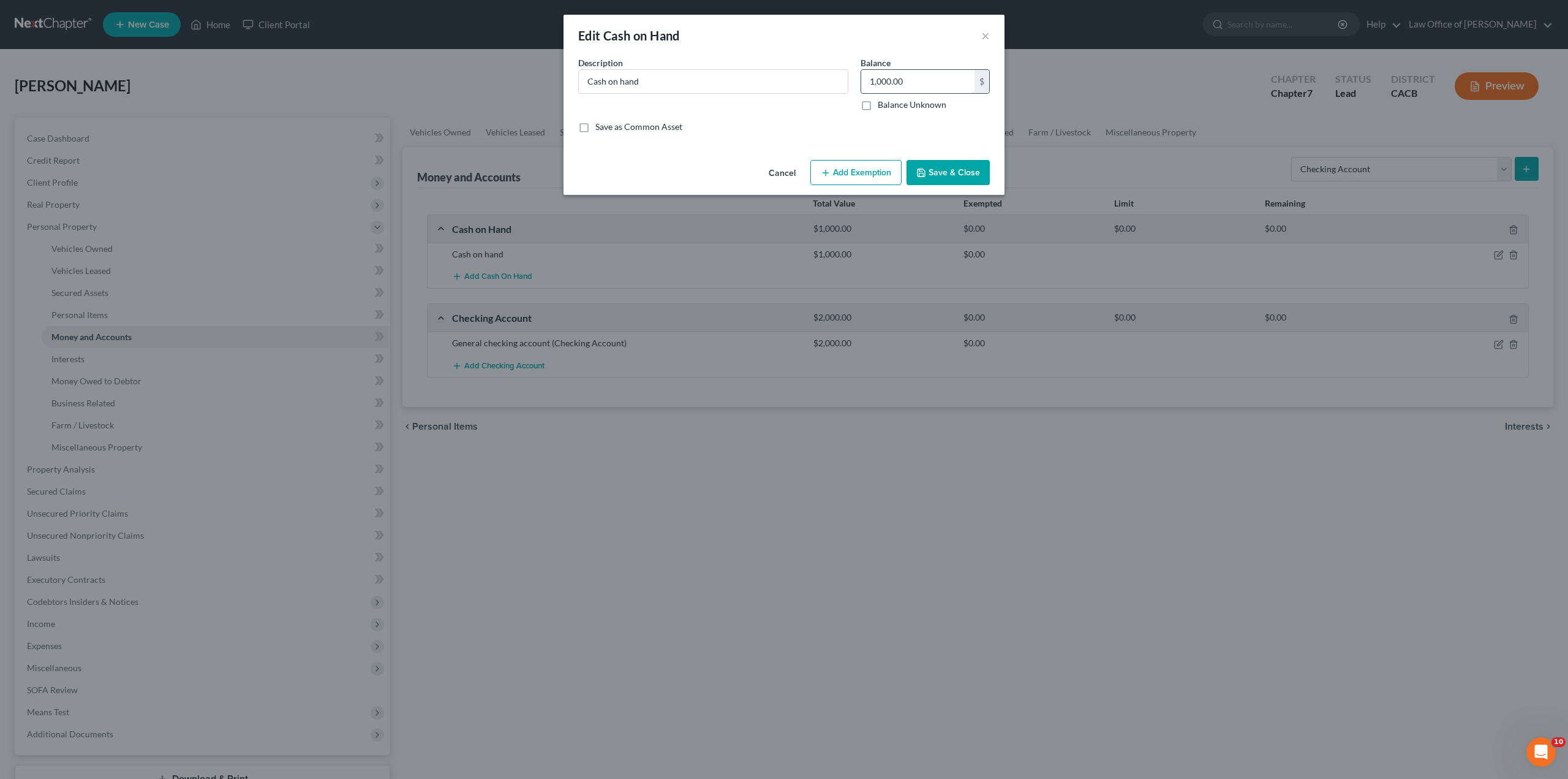
click at [875, 76] on input "1,000.00" at bounding box center [918, 82] width 113 height 23
type input "100"
click at [966, 168] on button "Save & Close" at bounding box center [947, 173] width 83 height 26
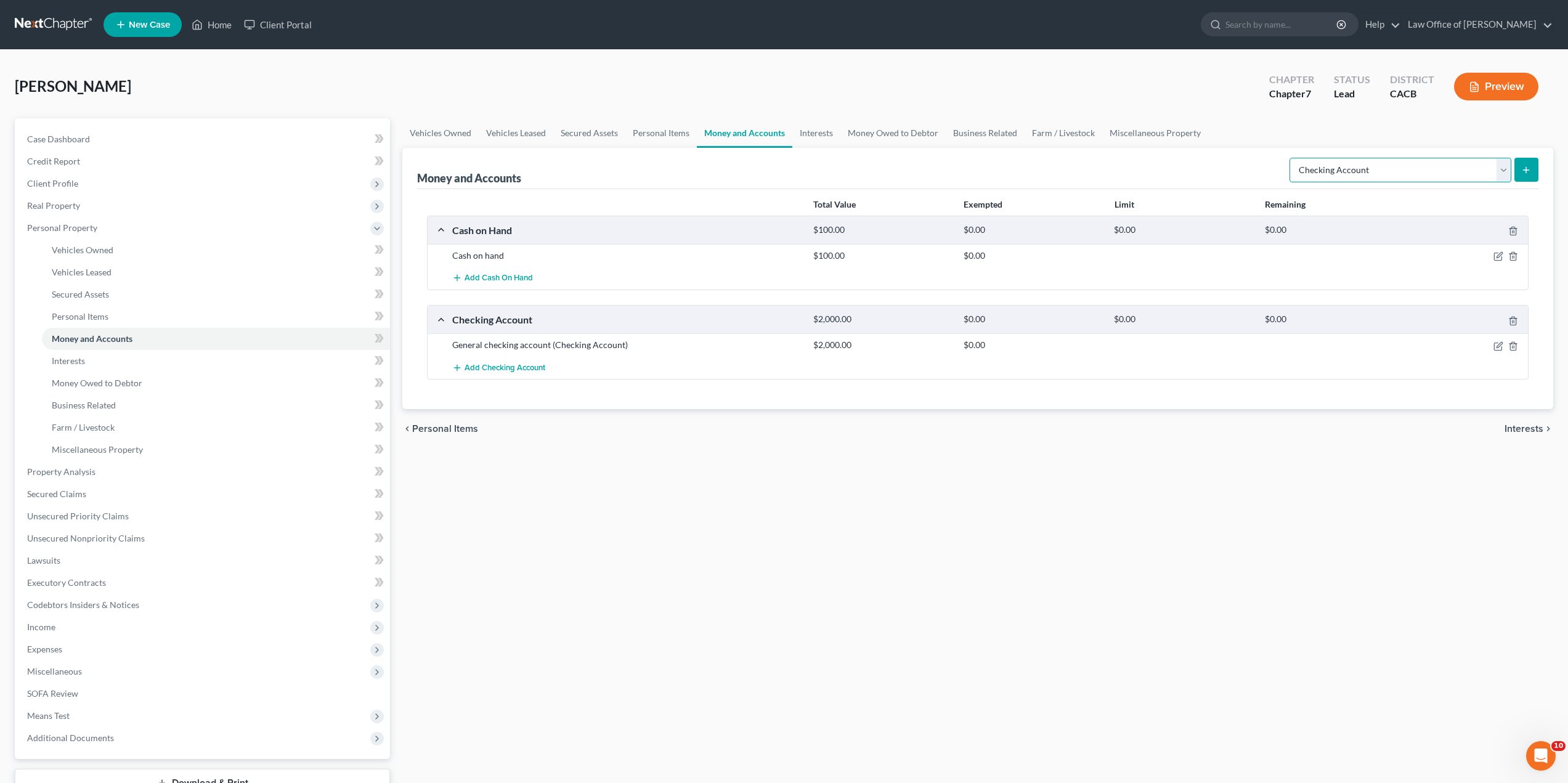
click at [1374, 174] on select "Select Account Type Brokerage Cash on Hand Certificates of Deposit Checking Acc…" at bounding box center [1401, 170] width 222 height 25
click at [1378, 459] on div "Vehicles Owned Vehicles Leased Secured Assets Personal Items Money and Accounts…" at bounding box center [978, 474] width 1164 height 711
click at [1530, 429] on span "Interests" at bounding box center [1524, 429] width 38 height 10
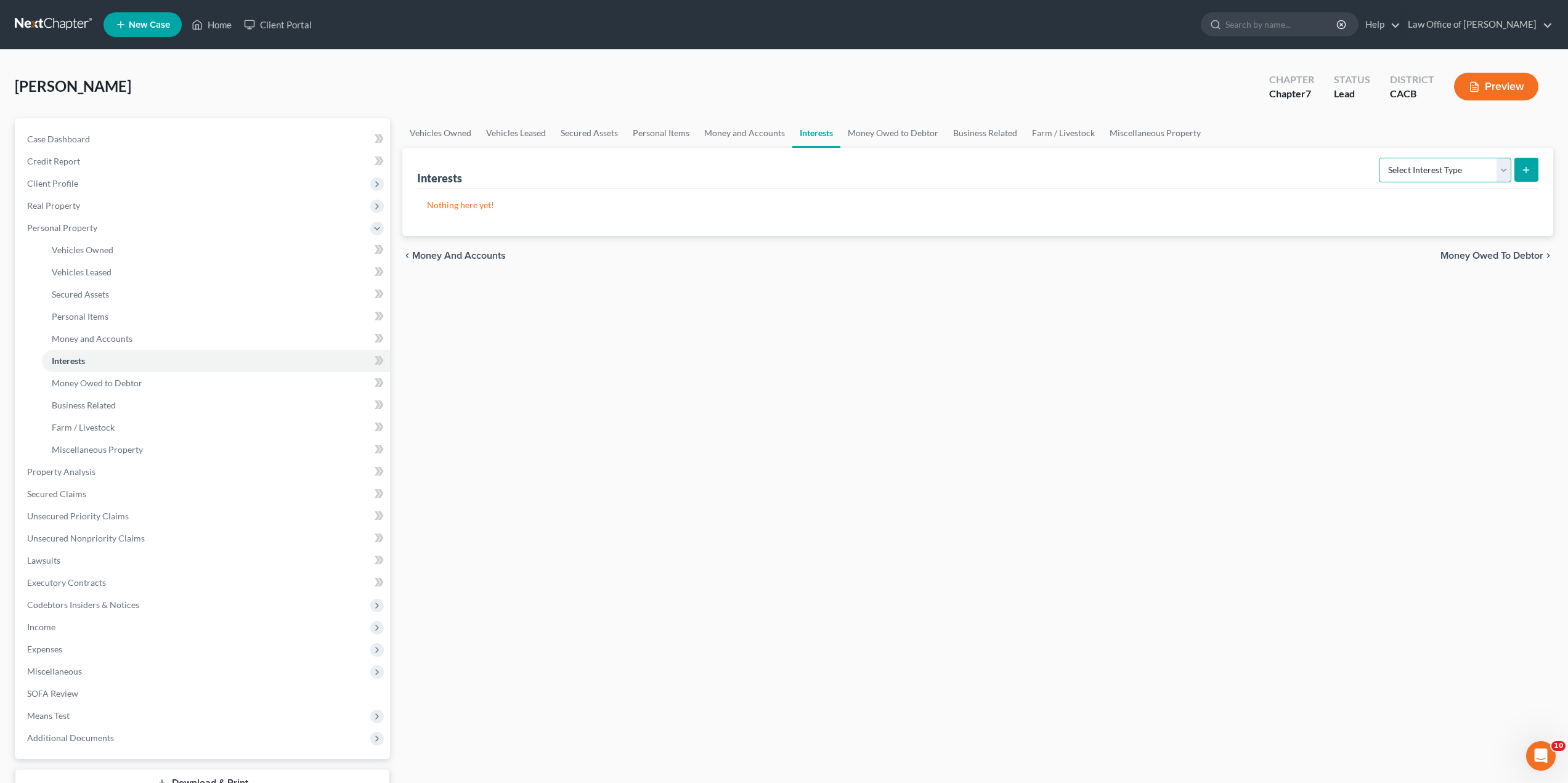
click at [1419, 173] on select "Select Interest Type 401K Annuity Bond Education IRA Government Bond Government…" at bounding box center [1445, 170] width 133 height 25
click at [1132, 374] on div "Vehicles Owned Vehicles Leased Secured Assets Personal Items Money and Accounts…" at bounding box center [978, 474] width 1164 height 711
click at [1490, 252] on span "Money Owed to Debtor" at bounding box center [1493, 256] width 103 height 10
click at [1359, 169] on select "Select Type of Money Owed Accounts Receivable Alimony Child Support Claims Agai…" at bounding box center [1418, 170] width 189 height 25
click at [1187, 365] on div "Vehicles Owned Vehicles Leased Secured Assets Personal Items Money and Accounts…" at bounding box center [978, 474] width 1164 height 711
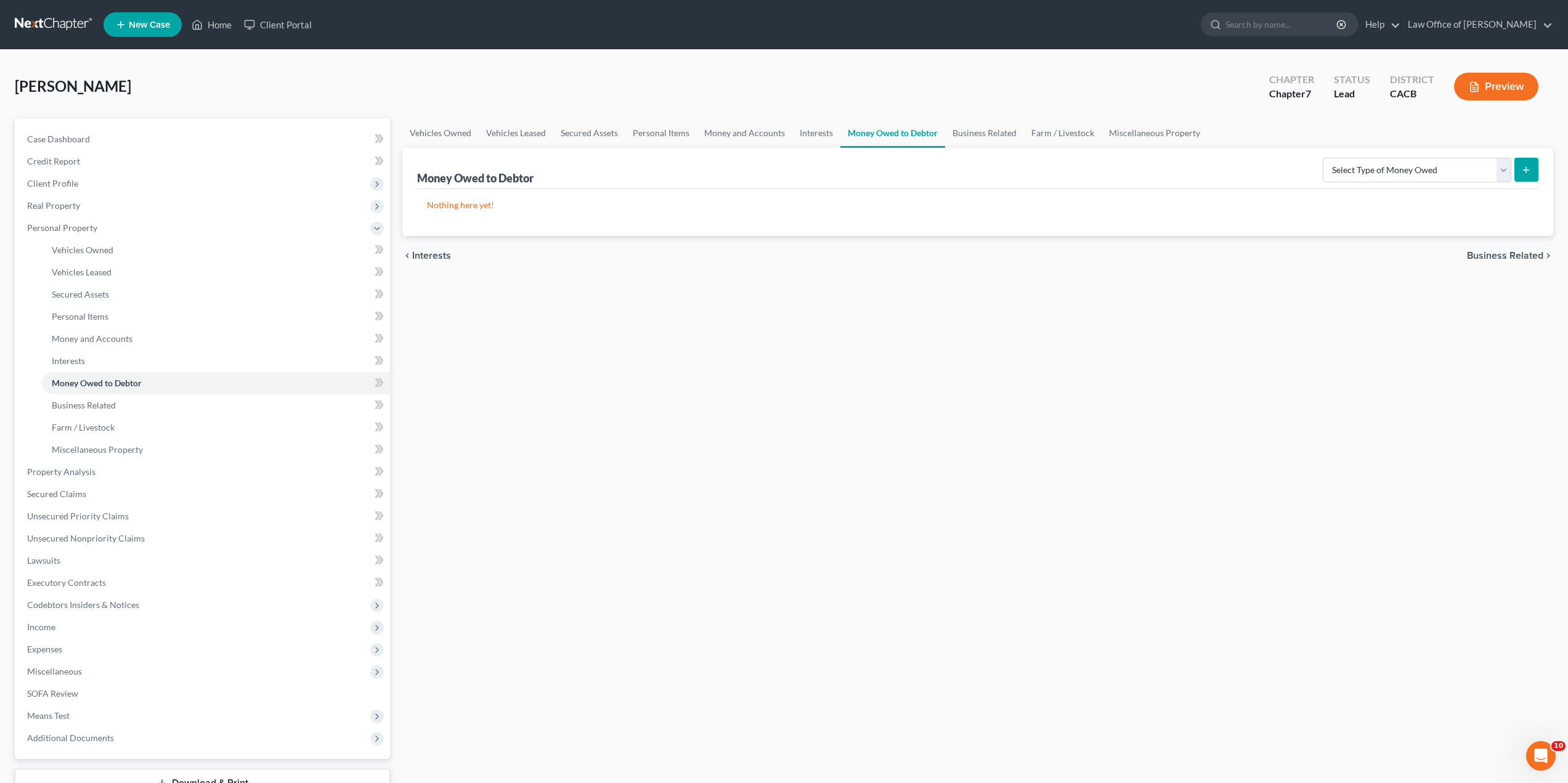
click at [1510, 255] on span "Business Related" at bounding box center [1505, 256] width 76 height 10
click at [1360, 177] on select "Select Type Customer Lists Franchises Inventory Licenses Machinery Office Equip…" at bounding box center [1412, 170] width 199 height 25
click at [1125, 307] on div "Vehicles Owned Vehicles Leased Secured Assets Personal Items Money and Accounts…" at bounding box center [978, 474] width 1164 height 711
click at [1482, 255] on span "Farm / Livestock" at bounding box center [1507, 256] width 72 height 10
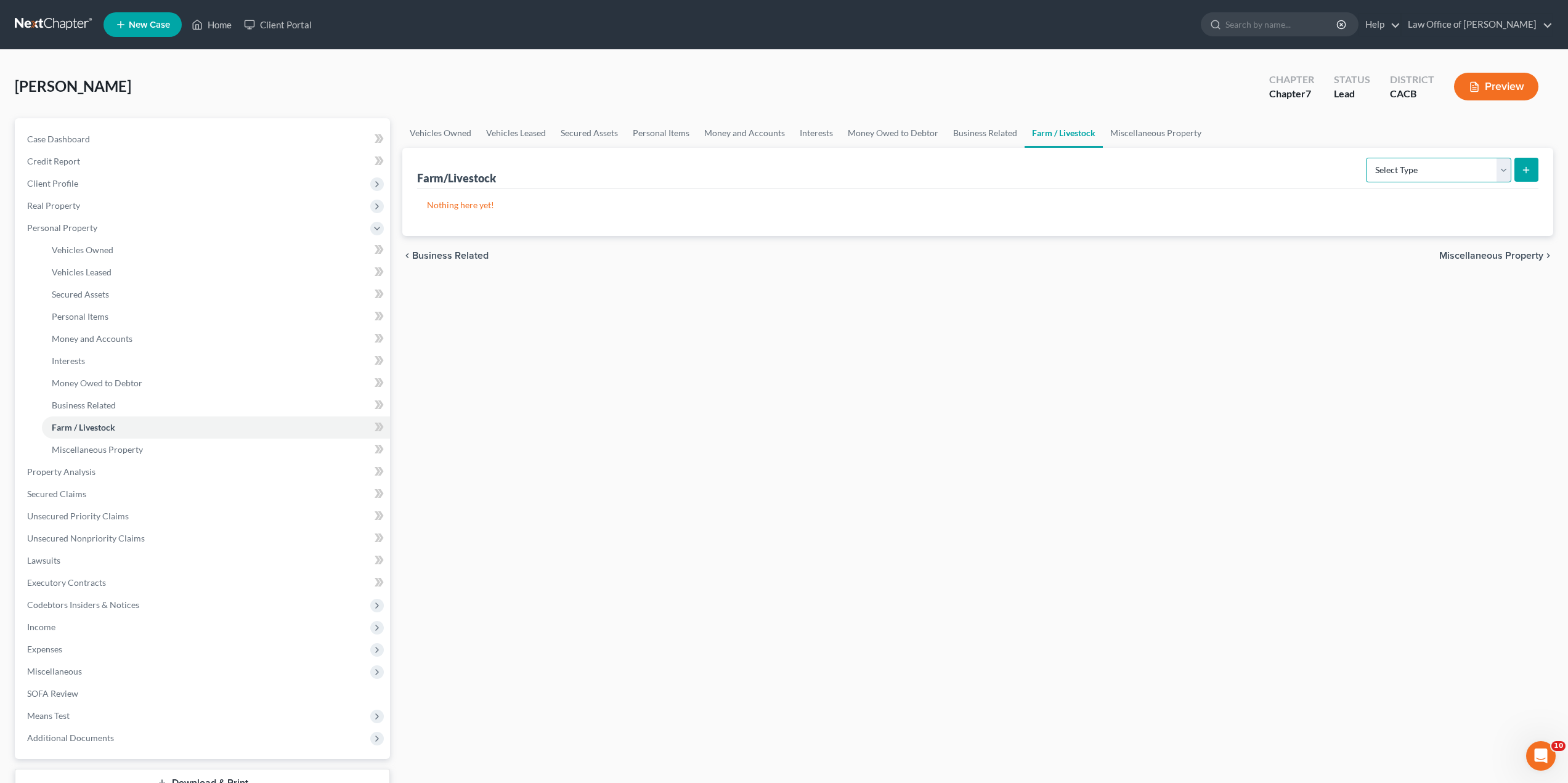
click at [1403, 165] on select "Select Type Animals & Livestock Crops: Growing or Harvested Farming Equipment F…" at bounding box center [1439, 170] width 145 height 25
click at [1474, 258] on span "Miscellaneous Property" at bounding box center [1491, 256] width 104 height 10
click at [1344, 178] on select "Select Property Type Assigned for Creditor Benefit [DATE] Holding for Another N…" at bounding box center [1424, 170] width 173 height 25
click at [1086, 361] on div "Vehicles Owned Vehicles Leased Secured Assets Personal Items Money and Accounts…" at bounding box center [978, 474] width 1164 height 711
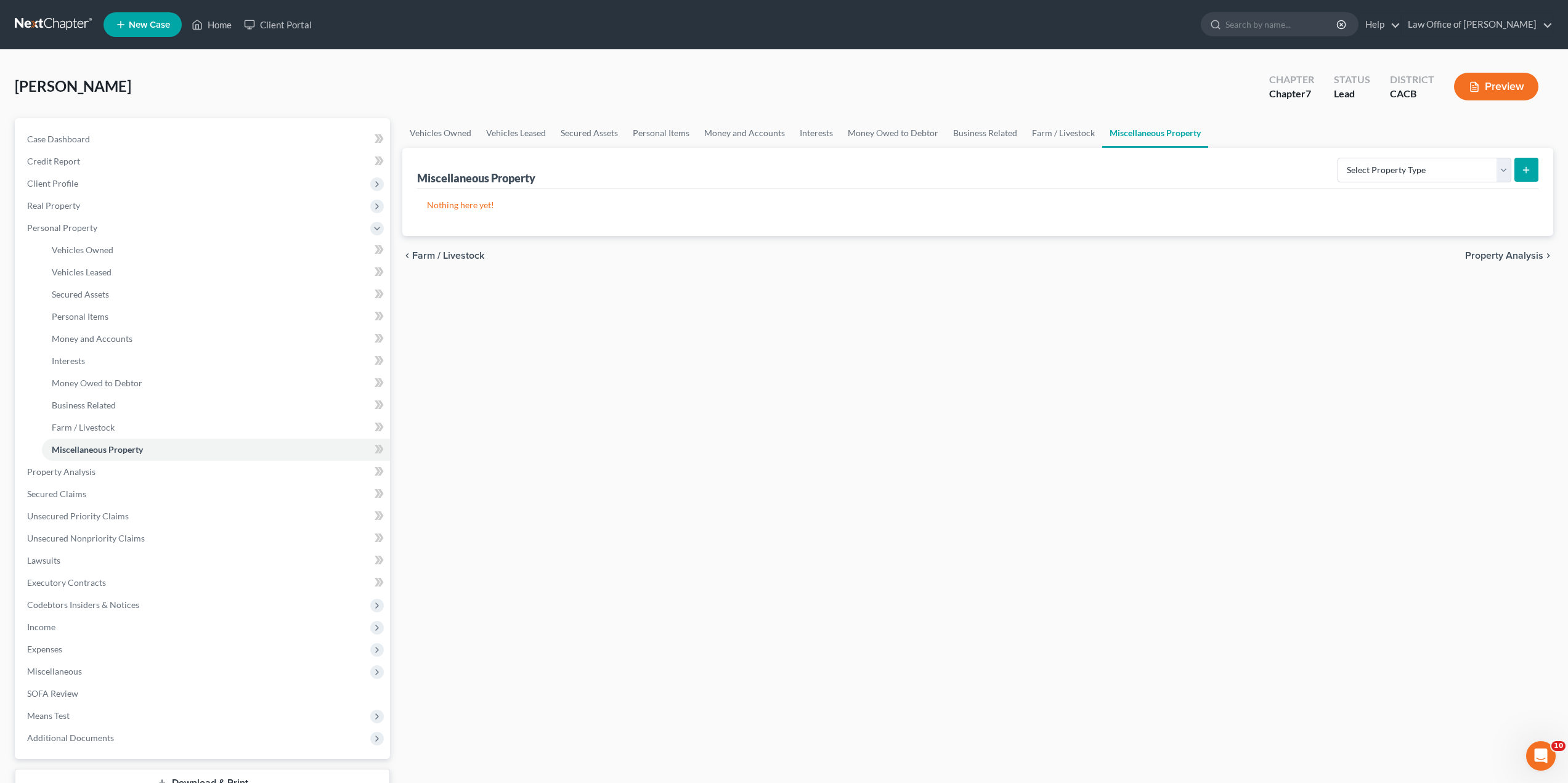
click at [1506, 258] on span "Property Analysis" at bounding box center [1505, 256] width 78 height 10
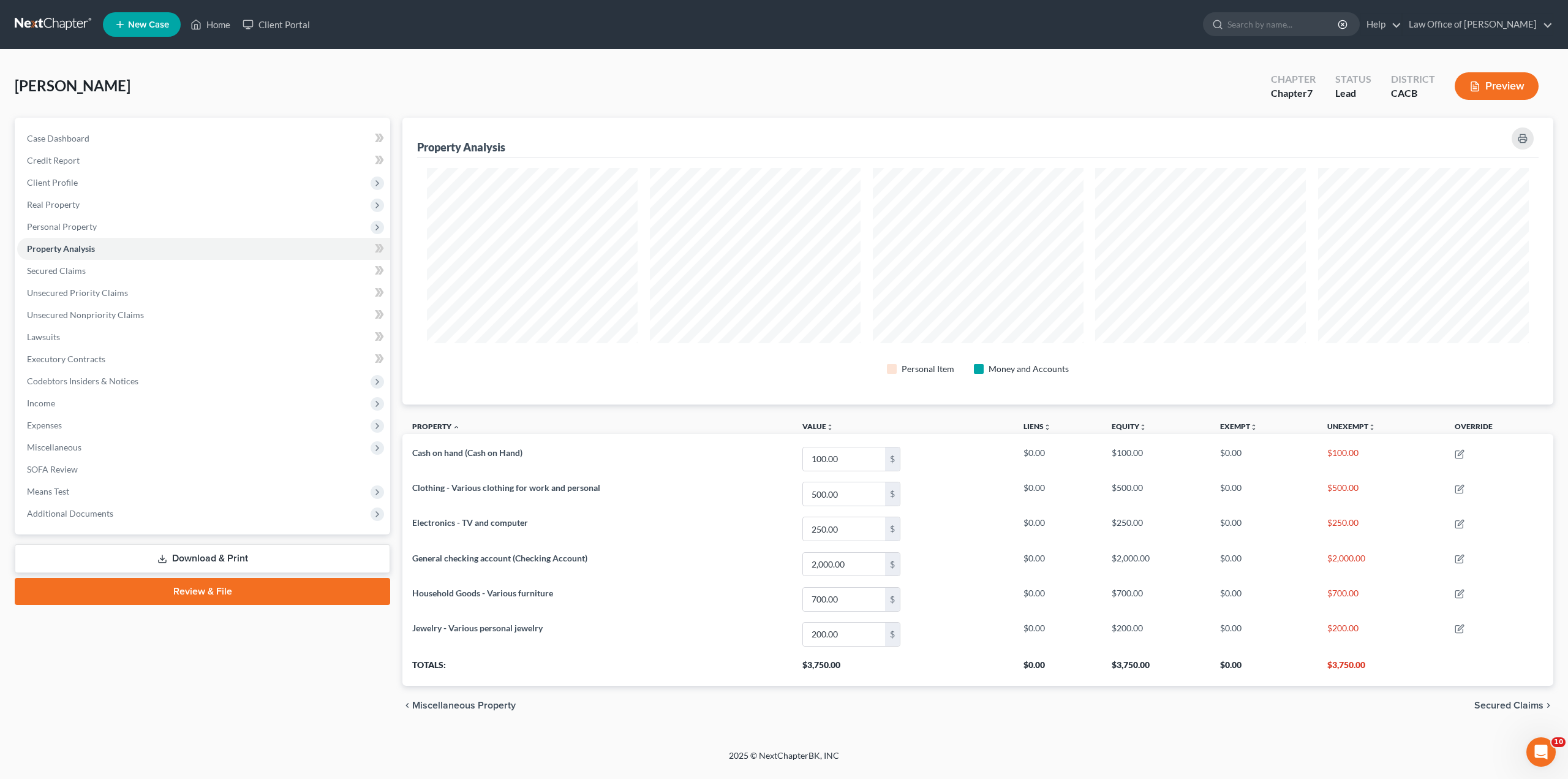
scroll to position [287, 1151]
click at [1520, 707] on span "Secured Claims" at bounding box center [1509, 705] width 69 height 10
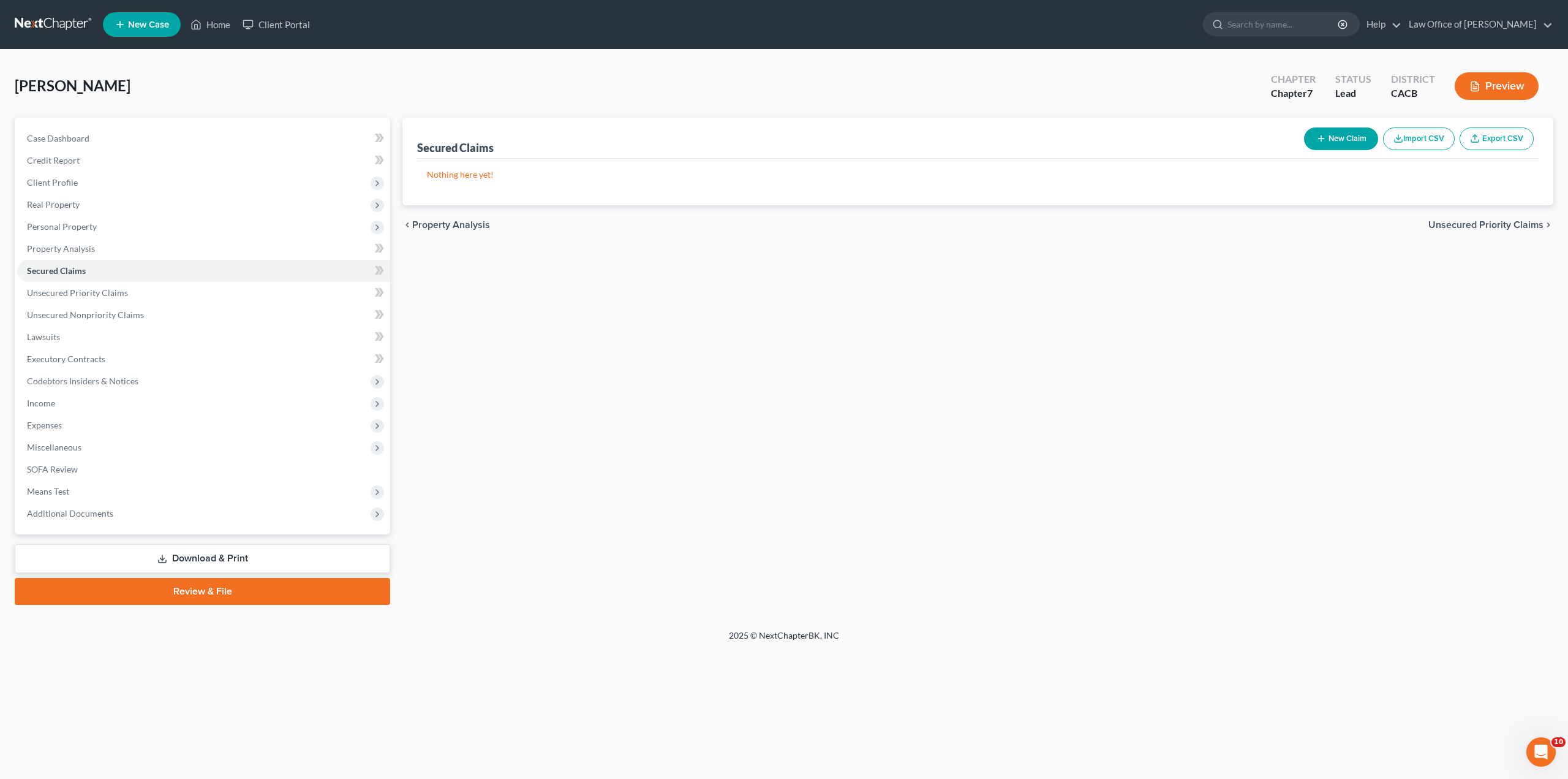
click at [1469, 227] on span "Unsecured Priority Claims" at bounding box center [1486, 225] width 115 height 10
click at [1426, 228] on span "Unsecured Nonpriority Claims" at bounding box center [1477, 225] width 133 height 10
